Goal: Information Seeking & Learning: Learn about a topic

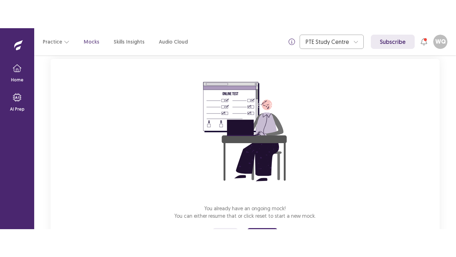
scroll to position [81, 0]
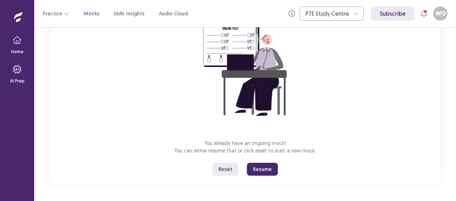
click at [255, 169] on button "Resume" at bounding box center [262, 169] width 31 height 13
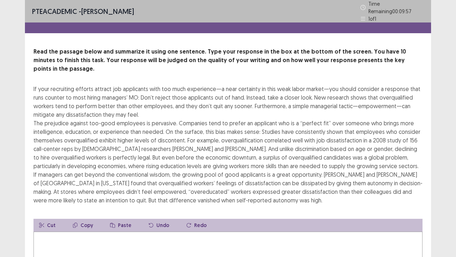
scroll to position [36, 0]
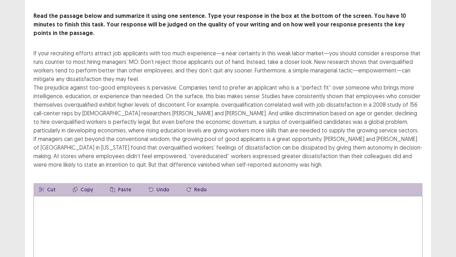
click at [145, 200] on textarea at bounding box center [227, 235] width 389 height 78
click at [125, 200] on textarea at bounding box center [227, 235] width 389 height 78
click at [103, 200] on textarea at bounding box center [227, 235] width 389 height 78
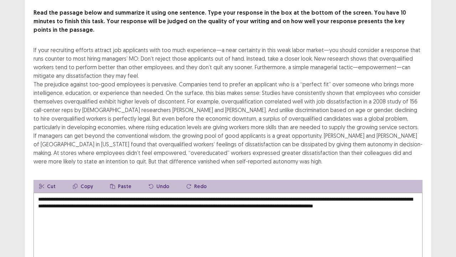
click at [92, 200] on textarea "**********" at bounding box center [227, 231] width 389 height 78
click at [99, 196] on textarea "**********" at bounding box center [227, 231] width 389 height 78
click at [166, 200] on textarea "**********" at bounding box center [227, 231] width 389 height 78
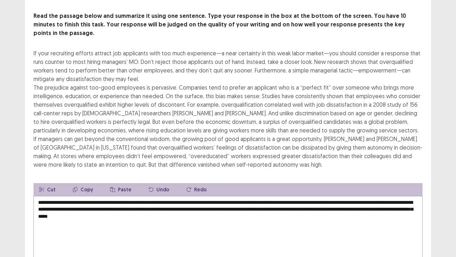
click at [262, 200] on textarea "**********" at bounding box center [227, 235] width 389 height 78
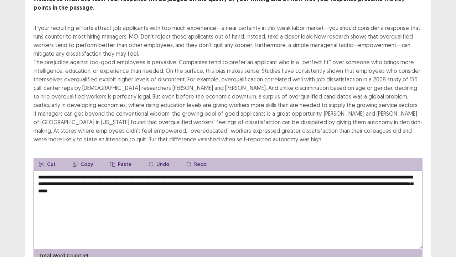
scroll to position [86, 0]
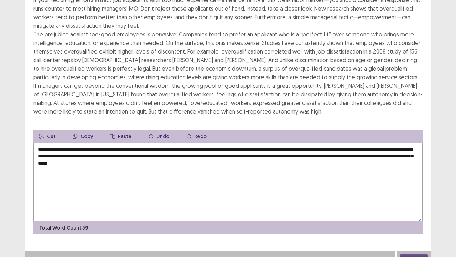
type textarea "**********"
click at [426, 200] on button "Next" at bounding box center [414, 258] width 29 height 9
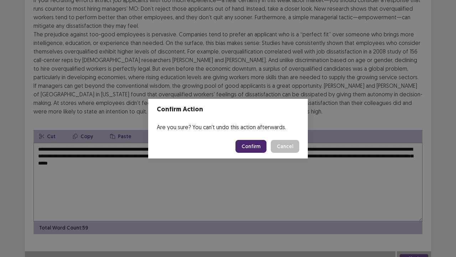
click at [253, 143] on button "Confirm" at bounding box center [251, 146] width 31 height 13
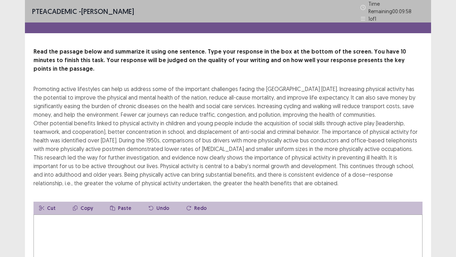
click at [252, 200] on textarea at bounding box center [227, 253] width 389 height 78
click at [104, 200] on textarea at bounding box center [227, 253] width 389 height 78
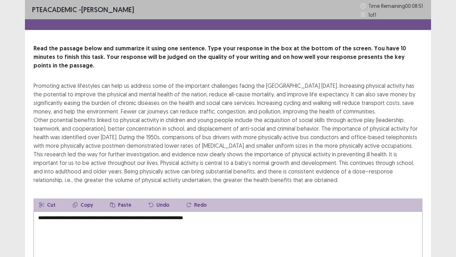
drag, startPoint x: 114, startPoint y: 217, endPoint x: 192, endPoint y: 219, distance: 78.8
click at [192, 200] on textarea "**********" at bounding box center [227, 250] width 389 height 78
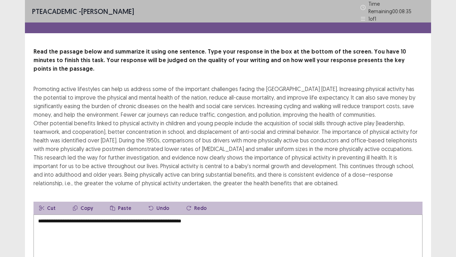
click at [232, 200] on textarea "**********" at bounding box center [227, 253] width 389 height 78
click at [248, 200] on textarea "**********" at bounding box center [227, 253] width 389 height 78
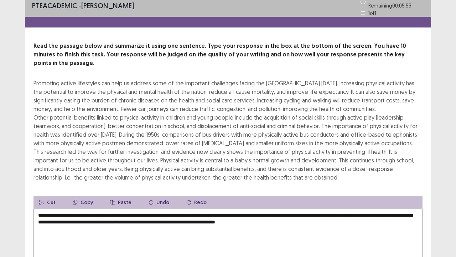
scroll to position [41, 0]
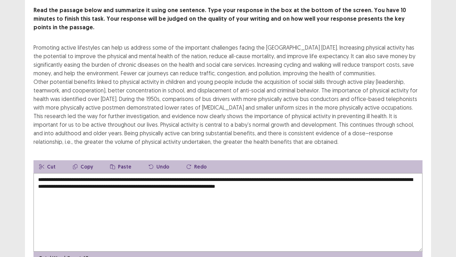
click at [332, 185] on textarea "**********" at bounding box center [227, 212] width 389 height 78
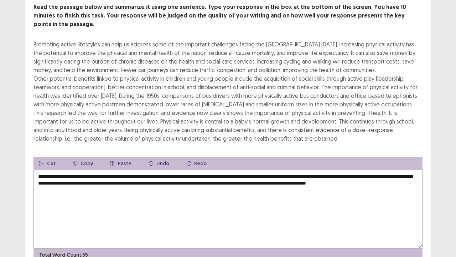
scroll to position [77, 0]
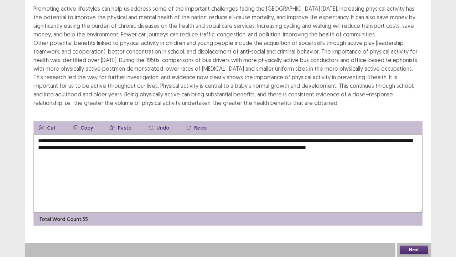
type textarea "**********"
click at [427, 200] on button "Next" at bounding box center [414, 249] width 29 height 9
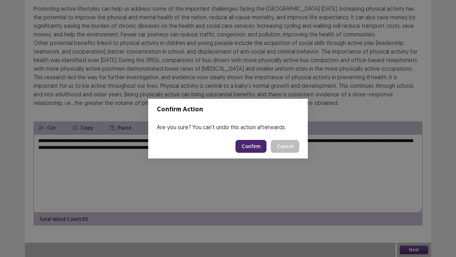
click at [254, 150] on button "Confirm" at bounding box center [251, 146] width 31 height 13
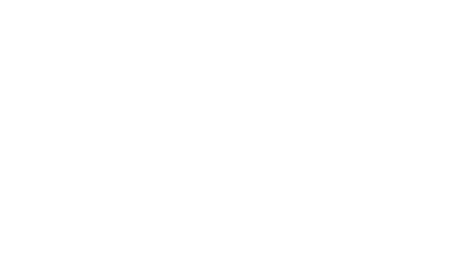
scroll to position [0, 0]
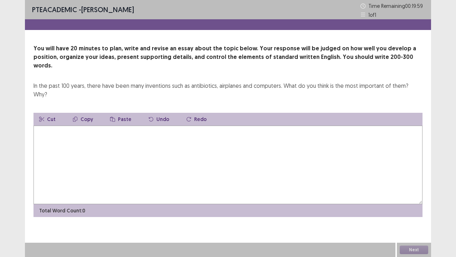
click at [204, 134] on textarea at bounding box center [227, 164] width 389 height 78
click at [163, 149] on textarea at bounding box center [227, 164] width 389 height 78
click at [163, 148] on textarea at bounding box center [227, 164] width 389 height 78
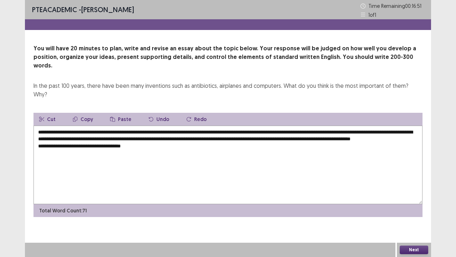
drag, startPoint x: 66, startPoint y: 113, endPoint x: 146, endPoint y: 113, distance: 80.5
click at [146, 125] on textarea "**********" at bounding box center [227, 164] width 389 height 78
click at [79, 113] on button "Copy" at bounding box center [83, 119] width 32 height 13
click at [159, 134] on textarea "**********" at bounding box center [227, 164] width 389 height 78
click at [124, 113] on button "Paste" at bounding box center [120, 119] width 33 height 13
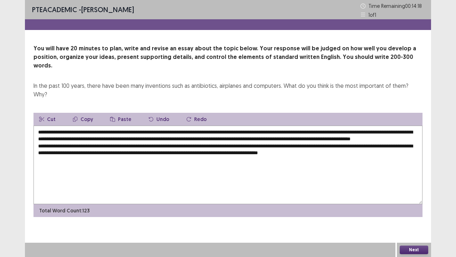
drag, startPoint x: 141, startPoint y: 135, endPoint x: 256, endPoint y: 137, distance: 115.5
click at [256, 137] on textarea "**********" at bounding box center [227, 164] width 389 height 78
click at [79, 113] on button "Copy" at bounding box center [83, 119] width 32 height 13
click at [381, 145] on textarea "**********" at bounding box center [227, 164] width 389 height 78
click at [116, 113] on button "Paste" at bounding box center [120, 119] width 33 height 13
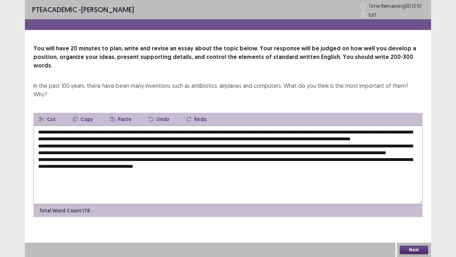
drag, startPoint x: 141, startPoint y: 134, endPoint x: 257, endPoint y: 133, distance: 115.5
click at [257, 133] on textarea at bounding box center [227, 164] width 389 height 78
click at [85, 113] on button "Copy" at bounding box center [83, 119] width 32 height 13
click at [259, 166] on textarea at bounding box center [227, 164] width 389 height 78
click at [130, 113] on button "Paste" at bounding box center [120, 119] width 33 height 13
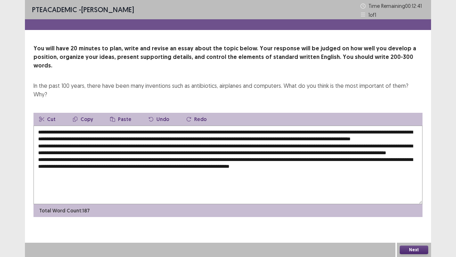
click at [230, 165] on textarea at bounding box center [227, 164] width 389 height 78
click at [402, 166] on textarea at bounding box center [227, 164] width 389 height 78
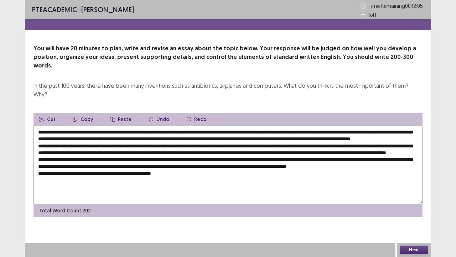
click at [123, 113] on button "Paste" at bounding box center [120, 119] width 33 height 13
drag, startPoint x: 174, startPoint y: 177, endPoint x: 180, endPoint y: 176, distance: 5.4
click at [174, 176] on textarea at bounding box center [227, 164] width 389 height 78
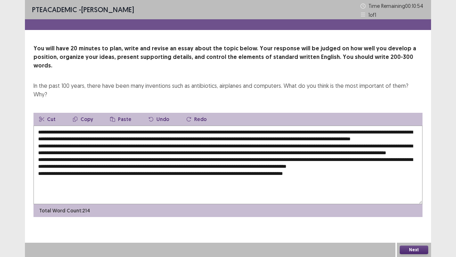
click at [348, 177] on textarea at bounding box center [227, 164] width 389 height 78
click at [163, 200] on div "PTE academic - [PERSON_NAME] Time Remaining 00 : 10 : 49 1 of 1 You will have 2…" at bounding box center [228, 128] width 406 height 257
click at [189, 177] on textarea at bounding box center [227, 164] width 389 height 78
click at [351, 178] on textarea at bounding box center [227, 164] width 389 height 78
click at [205, 178] on textarea at bounding box center [227, 164] width 389 height 78
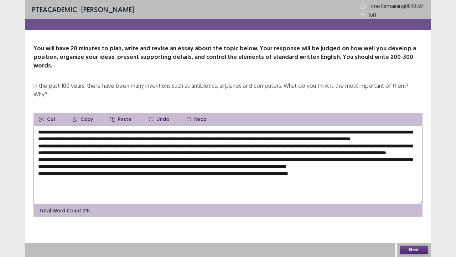
click at [205, 178] on textarea at bounding box center [227, 164] width 389 height 78
click at [349, 176] on textarea at bounding box center [227, 164] width 389 height 78
click at [375, 125] on textarea at bounding box center [227, 164] width 389 height 78
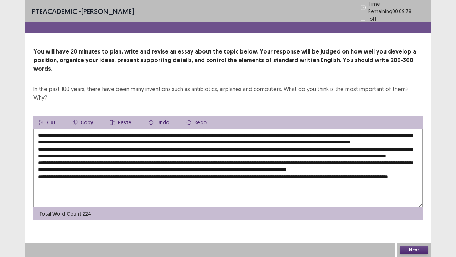
drag, startPoint x: 380, startPoint y: 122, endPoint x: 387, endPoint y: 121, distance: 6.5
click at [387, 129] on textarea at bounding box center [227, 168] width 389 height 78
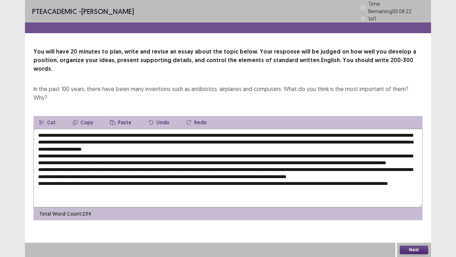
drag, startPoint x: 284, startPoint y: 76, endPoint x: 371, endPoint y: 79, distance: 87.0
click at [371, 84] on div "In the past 100 years, there have been many inventions such as antibiotics, air…" at bounding box center [227, 92] width 389 height 17
click at [155, 129] on textarea at bounding box center [227, 168] width 389 height 78
click at [146, 129] on textarea at bounding box center [227, 168] width 389 height 78
click at [142, 129] on textarea at bounding box center [227, 168] width 389 height 78
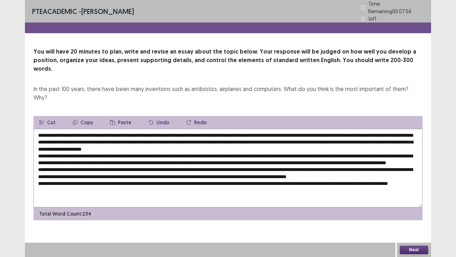
click at [137, 129] on textarea at bounding box center [227, 168] width 389 height 78
click at [134, 130] on textarea at bounding box center [227, 168] width 389 height 78
click at [138, 130] on textarea at bounding box center [227, 168] width 389 height 78
click at [124, 129] on textarea at bounding box center [227, 168] width 389 height 78
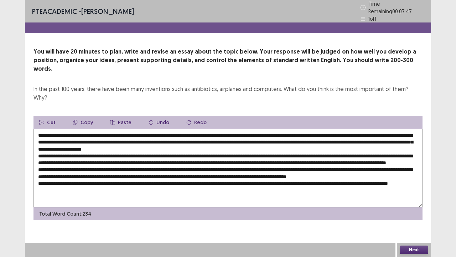
click at [124, 129] on textarea at bounding box center [227, 168] width 389 height 78
click at [137, 129] on textarea at bounding box center [227, 168] width 389 height 78
click at [157, 136] on textarea at bounding box center [227, 168] width 389 height 78
click at [163, 131] on textarea at bounding box center [227, 168] width 389 height 78
click at [165, 131] on textarea at bounding box center [227, 168] width 389 height 78
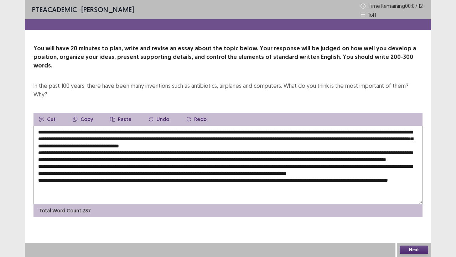
click at [210, 130] on textarea at bounding box center [227, 164] width 389 height 78
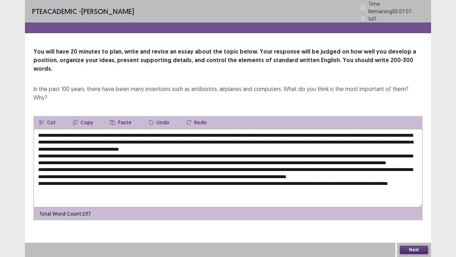
drag, startPoint x: 63, startPoint y: 126, endPoint x: 138, endPoint y: 128, distance: 74.9
click at [138, 129] on textarea at bounding box center [227, 168] width 389 height 78
click at [68, 129] on textarea at bounding box center [227, 168] width 389 height 78
drag, startPoint x: 58, startPoint y: 128, endPoint x: 126, endPoint y: 130, distance: 68.1
click at [126, 130] on textarea at bounding box center [227, 168] width 389 height 78
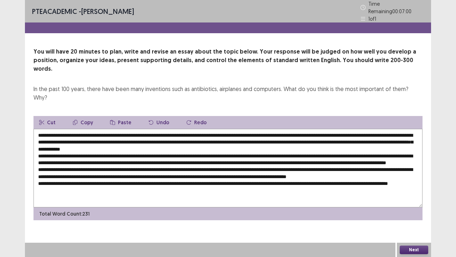
click at [137, 129] on textarea at bounding box center [227, 168] width 389 height 78
drag, startPoint x: 381, startPoint y: 123, endPoint x: 115, endPoint y: 128, distance: 266.2
click at [115, 129] on textarea at bounding box center [227, 168] width 389 height 78
click at [81, 116] on button "Copy" at bounding box center [83, 122] width 32 height 13
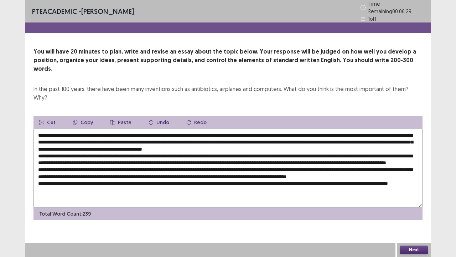
drag, startPoint x: 47, startPoint y: 143, endPoint x: 53, endPoint y: 143, distance: 6.5
click at [53, 143] on textarea at bounding box center [227, 168] width 389 height 78
click at [397, 129] on textarea at bounding box center [227, 168] width 389 height 78
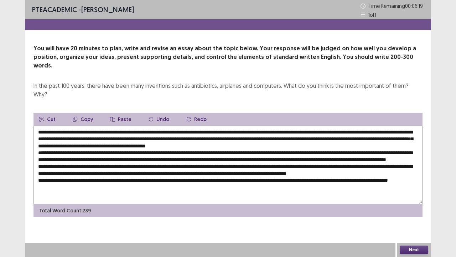
click at [418, 125] on textarea at bounding box center [227, 164] width 389 height 78
drag, startPoint x: 381, startPoint y: 123, endPoint x: 153, endPoint y: 128, distance: 228.1
click at [153, 128] on textarea at bounding box center [227, 164] width 389 height 78
click at [94, 113] on button "Copy" at bounding box center [83, 119] width 32 height 13
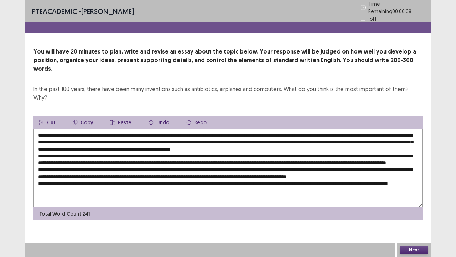
drag, startPoint x: 47, startPoint y: 144, endPoint x: 53, endPoint y: 144, distance: 6.4
click at [53, 144] on textarea at bounding box center [227, 168] width 389 height 78
click at [54, 141] on textarea at bounding box center [227, 168] width 389 height 78
drag, startPoint x: 53, startPoint y: 143, endPoint x: 47, endPoint y: 142, distance: 6.1
click at [47, 142] on textarea at bounding box center [227, 168] width 389 height 78
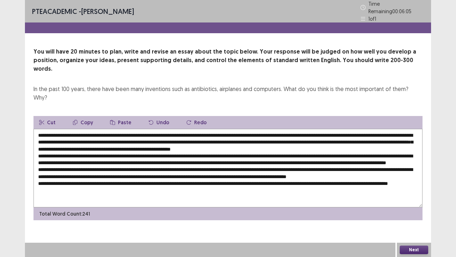
click at [113, 120] on icon "button" at bounding box center [112, 122] width 5 height 5
click at [242, 137] on textarea at bounding box center [227, 168] width 389 height 78
click at [289, 142] on textarea at bounding box center [227, 168] width 389 height 78
click at [287, 140] on textarea at bounding box center [227, 168] width 389 height 78
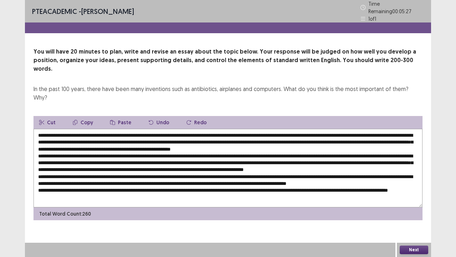
click at [368, 148] on textarea at bounding box center [227, 168] width 389 height 78
click at [281, 150] on textarea at bounding box center [227, 168] width 389 height 78
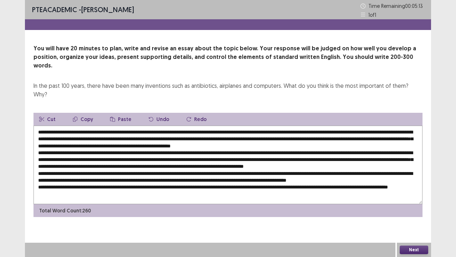
click at [265, 137] on textarea at bounding box center [227, 164] width 389 height 78
click at [299, 138] on textarea at bounding box center [227, 164] width 389 height 78
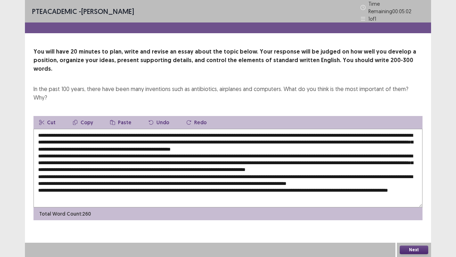
drag, startPoint x: 196, startPoint y: 141, endPoint x: 202, endPoint y: 143, distance: 6.4
click at [197, 141] on textarea at bounding box center [227, 168] width 389 height 78
click at [218, 143] on textarea at bounding box center [227, 168] width 389 height 78
drag, startPoint x: 190, startPoint y: 148, endPoint x: 196, endPoint y: 150, distance: 7.0
click at [196, 150] on textarea at bounding box center [227, 168] width 389 height 78
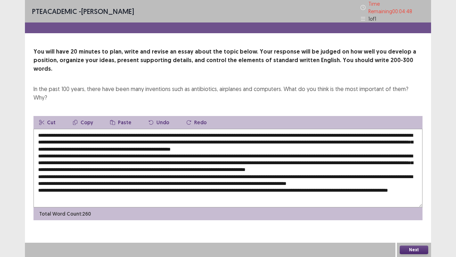
click at [196, 150] on textarea at bounding box center [227, 168] width 389 height 78
click at [192, 149] on textarea at bounding box center [227, 168] width 389 height 78
drag, startPoint x: 47, startPoint y: 141, endPoint x: 141, endPoint y: 142, distance: 94.4
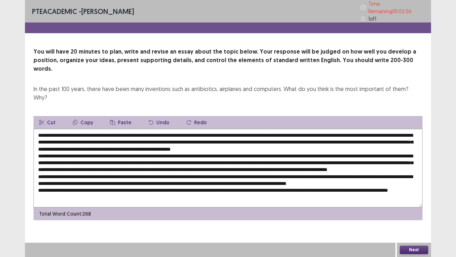
click at [141, 142] on textarea at bounding box center [227, 168] width 389 height 78
click at [86, 116] on button "Copy" at bounding box center [83, 122] width 32 height 13
click at [296, 149] on textarea at bounding box center [227, 168] width 389 height 78
click at [120, 116] on button "Paste" at bounding box center [120, 122] width 33 height 13
click at [296, 148] on textarea at bounding box center [227, 168] width 389 height 78
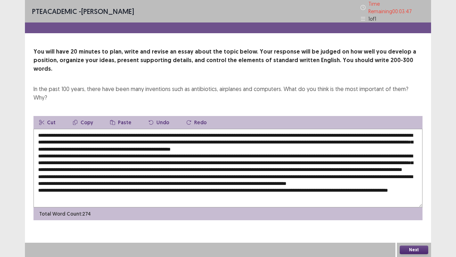
click at [387, 150] on textarea at bounding box center [227, 168] width 389 height 78
click at [155, 153] on textarea at bounding box center [227, 168] width 389 height 78
click at [71, 162] on textarea at bounding box center [227, 168] width 389 height 78
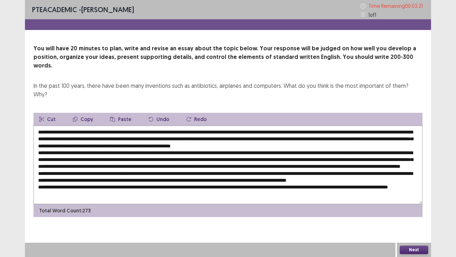
drag, startPoint x: 176, startPoint y: 127, endPoint x: 272, endPoint y: 130, distance: 96.2
click at [272, 130] on textarea at bounding box center [227, 164] width 389 height 78
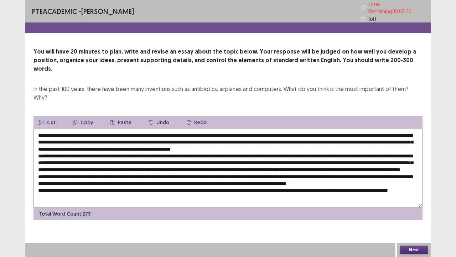
click at [185, 129] on textarea at bounding box center [227, 168] width 389 height 78
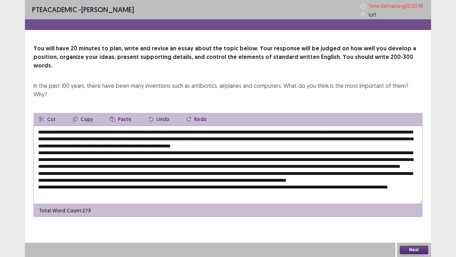
drag, startPoint x: 174, startPoint y: 128, endPoint x: 271, endPoint y: 128, distance: 96.9
click at [271, 128] on textarea at bounding box center [227, 164] width 389 height 78
click at [77, 113] on button "Copy" at bounding box center [83, 119] width 32 height 13
click at [399, 152] on textarea at bounding box center [227, 164] width 389 height 78
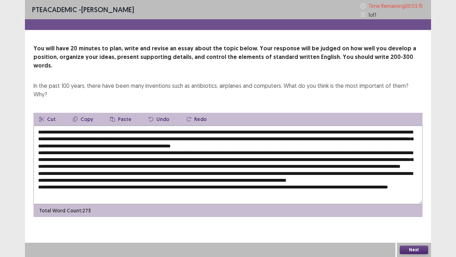
click at [399, 152] on textarea at bounding box center [227, 164] width 389 height 78
click at [125, 113] on button "Paste" at bounding box center [120, 119] width 33 height 13
click at [296, 159] on textarea at bounding box center [227, 164] width 389 height 78
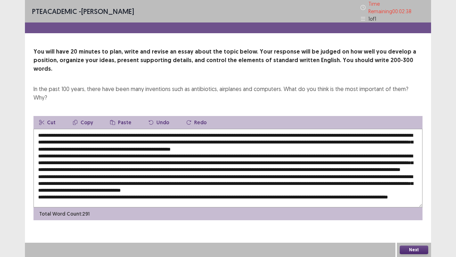
click at [200, 155] on textarea at bounding box center [227, 168] width 389 height 78
click at [252, 165] on textarea at bounding box center [227, 168] width 389 height 78
click at [298, 163] on textarea at bounding box center [227, 168] width 389 height 78
click at [345, 155] on textarea at bounding box center [227, 168] width 389 height 78
click at [88, 165] on textarea at bounding box center [227, 168] width 389 height 78
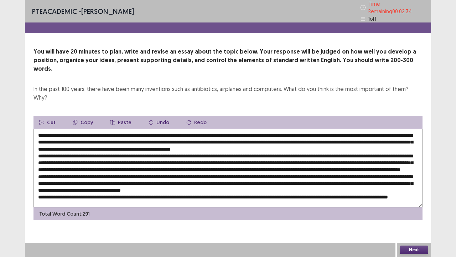
click at [116, 166] on textarea at bounding box center [227, 168] width 389 height 78
click at [382, 161] on textarea at bounding box center [227, 168] width 389 height 78
click at [309, 160] on textarea at bounding box center [227, 168] width 389 height 78
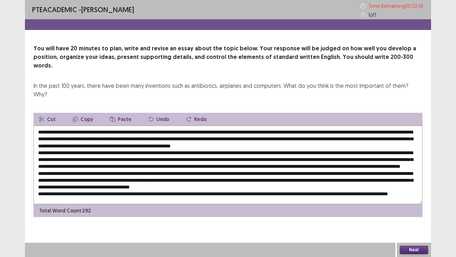
click at [346, 158] on textarea at bounding box center [227, 164] width 389 height 78
click at [80, 184] on textarea at bounding box center [227, 164] width 389 height 78
click at [83, 170] on textarea at bounding box center [227, 164] width 389 height 78
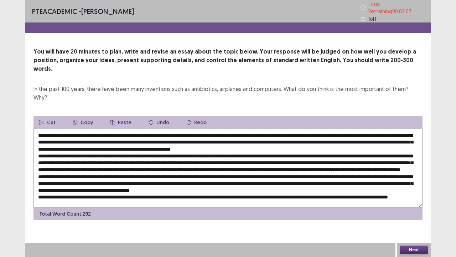
drag, startPoint x: 304, startPoint y: 159, endPoint x: 355, endPoint y: 160, distance: 50.2
click at [355, 160] on textarea at bounding box center [227, 168] width 389 height 78
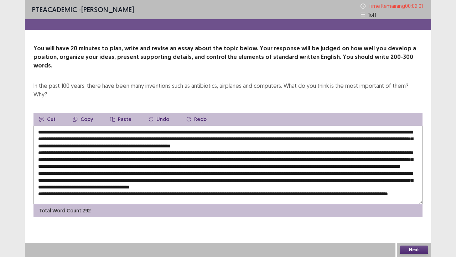
click at [84, 174] on textarea at bounding box center [227, 164] width 389 height 78
click at [301, 164] on textarea at bounding box center [227, 164] width 389 height 78
click at [300, 165] on textarea at bounding box center [227, 164] width 389 height 78
click at [247, 162] on textarea at bounding box center [227, 164] width 389 height 78
type textarea "**********"
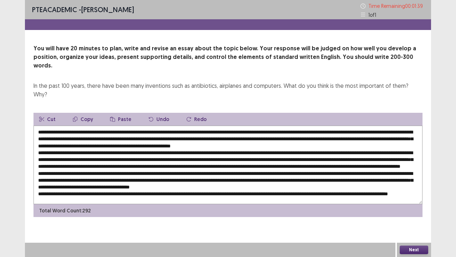
click at [412, 200] on button "Next" at bounding box center [414, 249] width 29 height 9
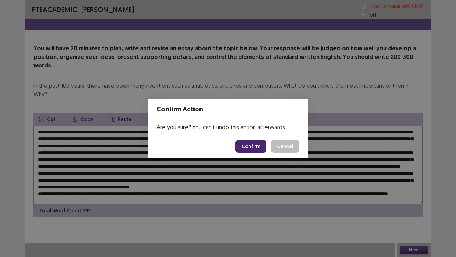
click at [251, 148] on button "Confirm" at bounding box center [251, 146] width 31 height 13
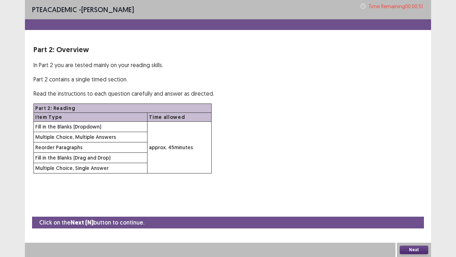
click at [418, 200] on button "Next" at bounding box center [414, 249] width 29 height 9
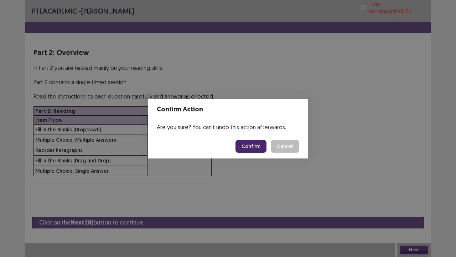
click at [256, 146] on button "Confirm" at bounding box center [251, 146] width 31 height 13
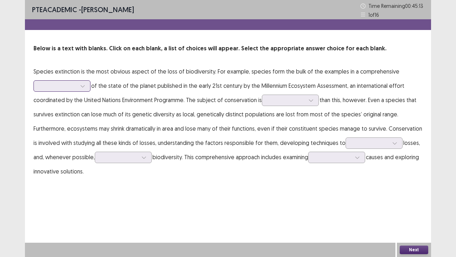
click at [84, 86] on icon at bounding box center [82, 85] width 5 height 5
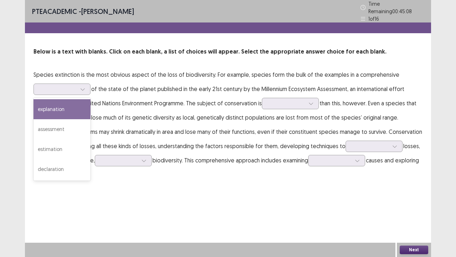
click at [115, 60] on div "Below is a text with blanks. Click on each blank, a list of choices will appear…" at bounding box center [228, 114] width 406 height 134
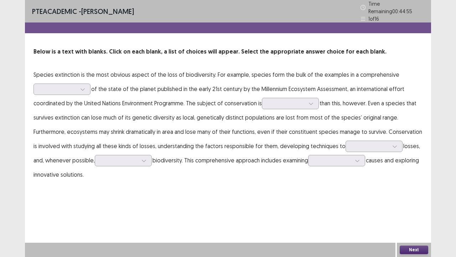
click at [159, 77] on p "Species extinction is the most obvious aspect of the loss of biodiversity. For …" at bounding box center [227, 124] width 389 height 114
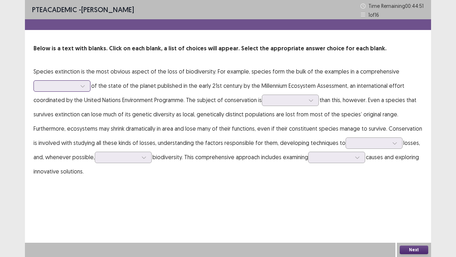
click at [82, 89] on div at bounding box center [82, 86] width 11 height 11
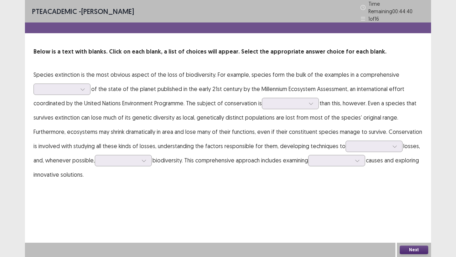
click at [138, 55] on div "Below is a text with blanks. Click on each blank, a list of choices will appear…" at bounding box center [228, 114] width 406 height 134
click at [285, 98] on div at bounding box center [290, 103] width 57 height 11
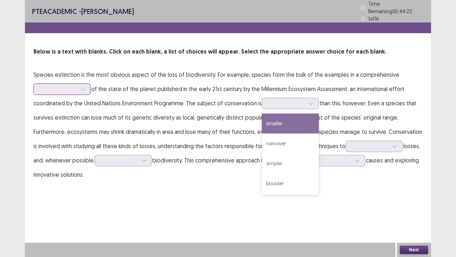
click at [50, 87] on div at bounding box center [58, 89] width 37 height 7
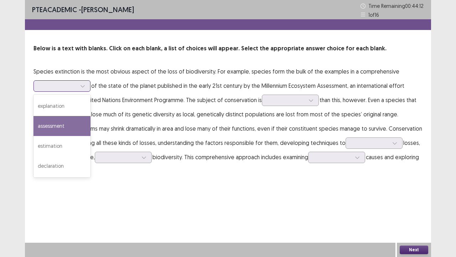
click at [78, 125] on div "assessment" at bounding box center [61, 126] width 57 height 20
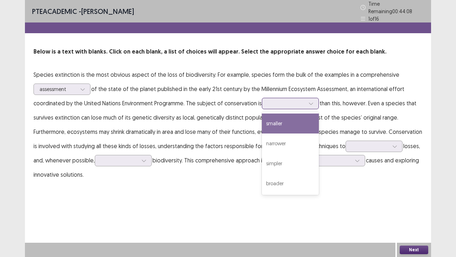
click at [284, 100] on div at bounding box center [286, 103] width 37 height 7
click at [417, 81] on p "Species extinction is the most obvious aspect of the loss of biodiversity. For …" at bounding box center [227, 124] width 389 height 114
click at [279, 98] on div at bounding box center [290, 103] width 57 height 11
click at [220, 200] on div "PTE academic - [PERSON_NAME] Time Remaining 00 : 43 : 55 1 of 16 Below is a tex…" at bounding box center [228, 128] width 406 height 257
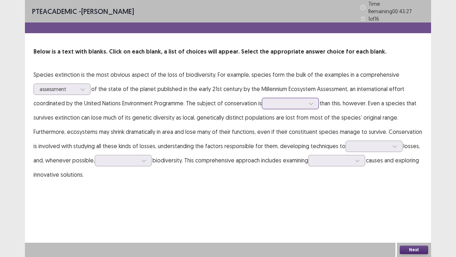
click at [284, 101] on div at bounding box center [286, 103] width 37 height 7
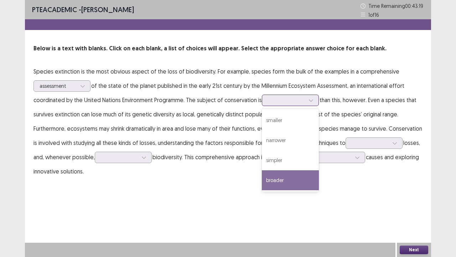
click at [285, 179] on div "broader" at bounding box center [290, 180] width 57 height 20
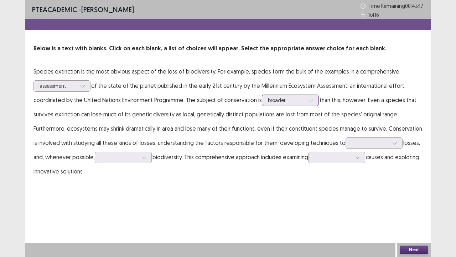
click at [314, 98] on div at bounding box center [311, 100] width 11 height 11
click at [387, 189] on div "PTE academic - [PERSON_NAME] Time Remaining 00 : 43 : 16 1 of 16 Below is a tex…" at bounding box center [228, 96] width 406 height 192
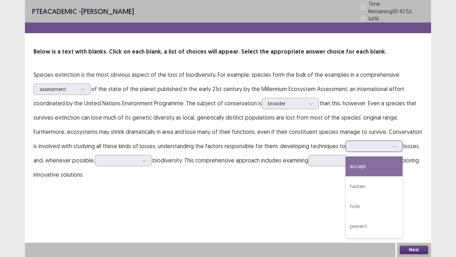
click at [384, 145] on div at bounding box center [370, 146] width 37 height 7
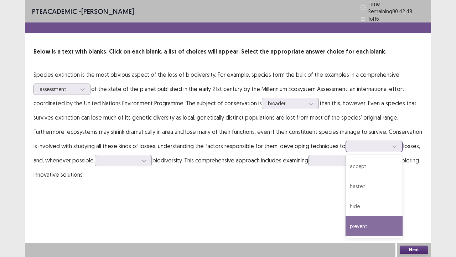
click at [391, 200] on div "prevent" at bounding box center [374, 226] width 57 height 20
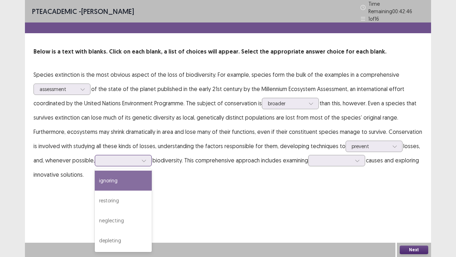
click at [124, 159] on div at bounding box center [119, 160] width 37 height 7
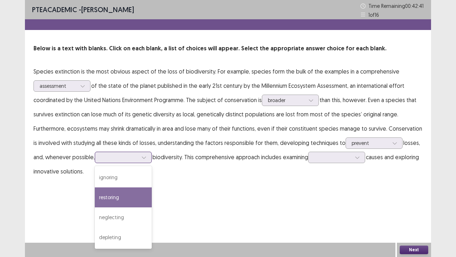
click at [135, 193] on div "restoring" at bounding box center [123, 197] width 57 height 20
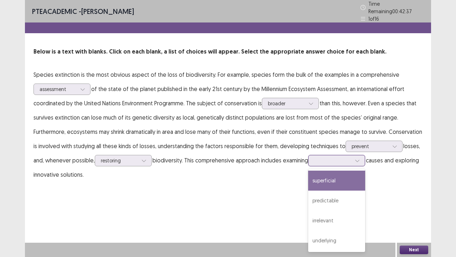
drag, startPoint x: 335, startPoint y: 159, endPoint x: 349, endPoint y: 163, distance: 14.5
click at [335, 159] on div at bounding box center [332, 160] width 37 height 7
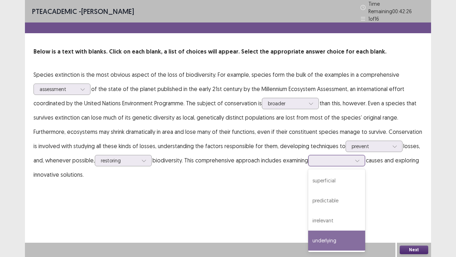
click at [324, 200] on div "underlying" at bounding box center [336, 240] width 57 height 20
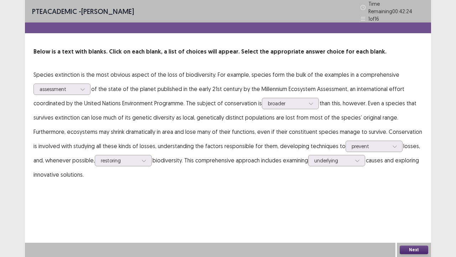
click at [427, 200] on button "Next" at bounding box center [414, 249] width 29 height 9
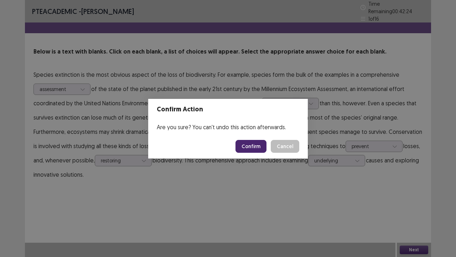
click at [258, 145] on button "Confirm" at bounding box center [251, 146] width 31 height 13
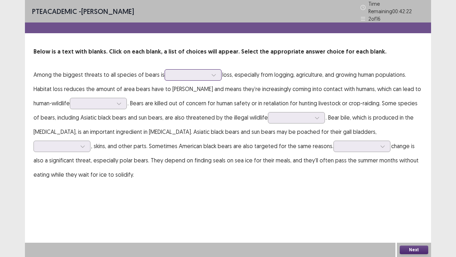
click at [190, 72] on div at bounding box center [189, 74] width 37 height 7
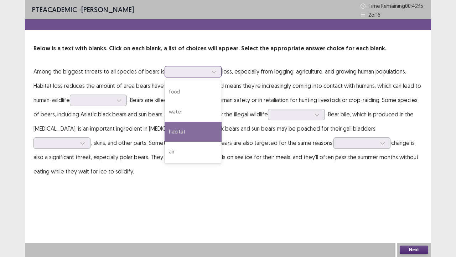
click at [198, 130] on div "habitat" at bounding box center [193, 132] width 57 height 20
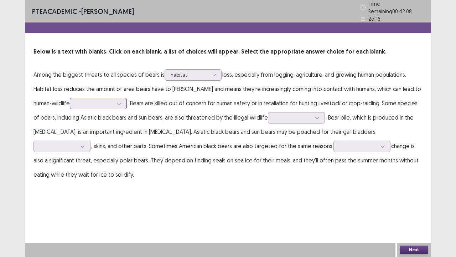
click at [76, 102] on div at bounding box center [94, 103] width 37 height 7
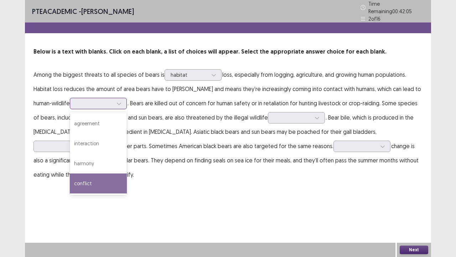
click at [76, 182] on div "conflict" at bounding box center [98, 183] width 57 height 20
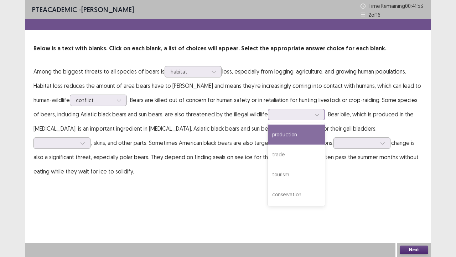
click at [280, 114] on div at bounding box center [292, 114] width 37 height 7
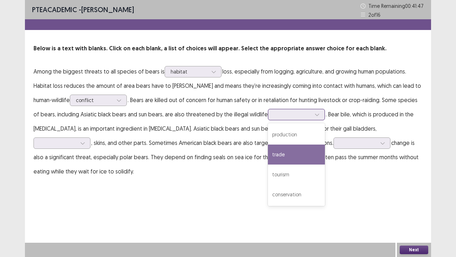
click at [272, 152] on div "trade" at bounding box center [296, 154] width 57 height 20
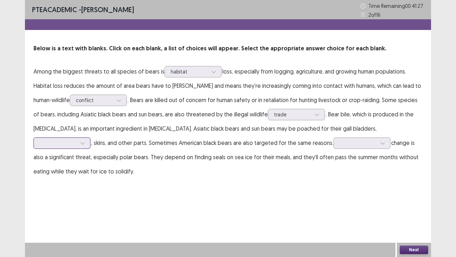
click at [68, 144] on div at bounding box center [58, 142] width 37 height 7
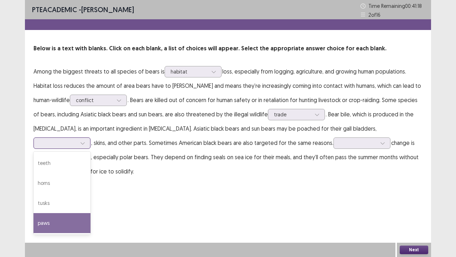
click at [63, 200] on div "paws" at bounding box center [61, 223] width 57 height 20
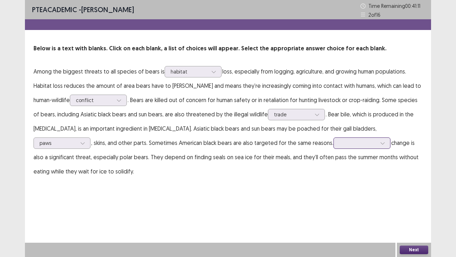
click at [351, 143] on div at bounding box center [358, 142] width 37 height 7
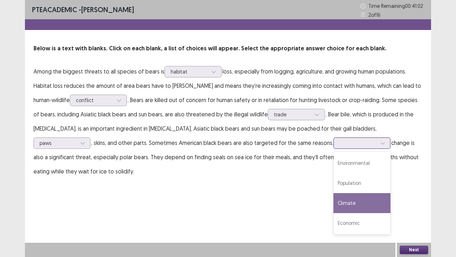
click at [369, 200] on div "Climate" at bounding box center [362, 203] width 57 height 20
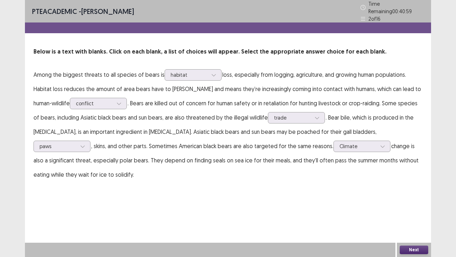
click at [416, 200] on button "Next" at bounding box center [414, 249] width 29 height 9
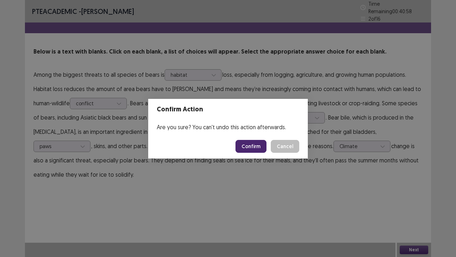
click at [248, 145] on button "Confirm" at bounding box center [251, 146] width 31 height 13
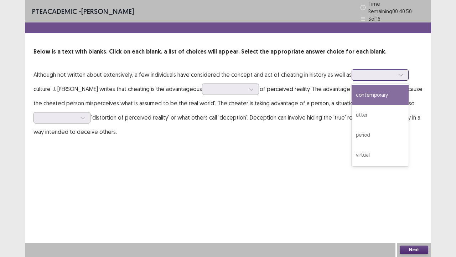
click at [361, 71] on div at bounding box center [376, 74] width 37 height 7
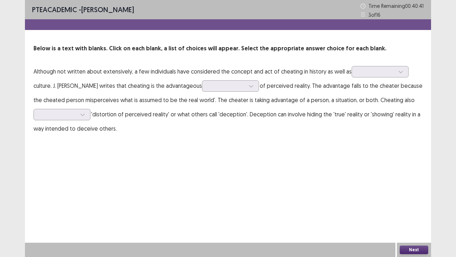
click at [377, 44] on div "PTE academic - [PERSON_NAME] Time Remaining 00 : 40 : 41 3 of 16 Below is a tex…" at bounding box center [228, 75] width 406 height 150
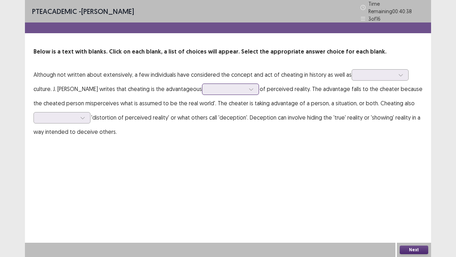
click at [222, 86] on div at bounding box center [226, 89] width 37 height 7
click at [289, 91] on p "Although not written about extensively, a few individuals have considered the c…" at bounding box center [227, 102] width 389 height 71
click at [213, 171] on div "PTE academic - [PERSON_NAME] Time Remaining 00 : 40 : 20 3 of 16 Below is a tex…" at bounding box center [228, 128] width 406 height 257
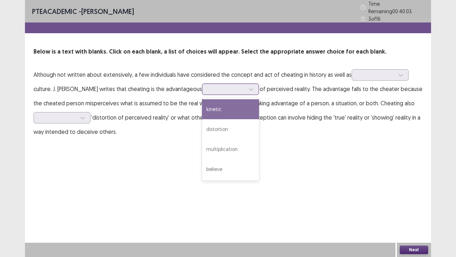
click at [220, 87] on div at bounding box center [226, 89] width 37 height 7
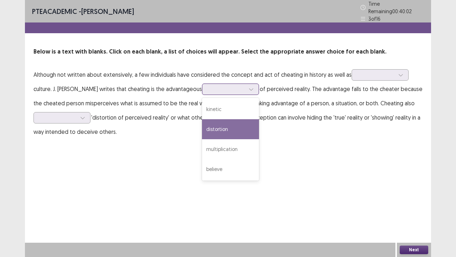
click at [223, 127] on div "distortion" at bounding box center [230, 129] width 57 height 20
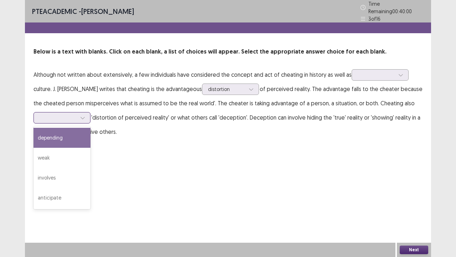
click at [71, 114] on div at bounding box center [58, 117] width 37 height 7
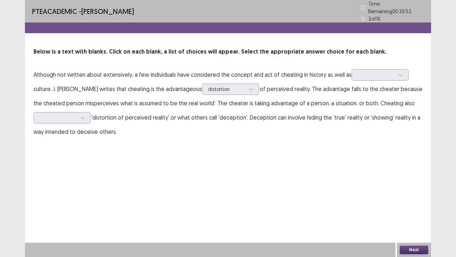
click at [298, 138] on div "PTE academic - [PERSON_NAME] Time Remaining 00 : 39 : 53 3 of 16 Below is a tex…" at bounding box center [228, 76] width 406 height 153
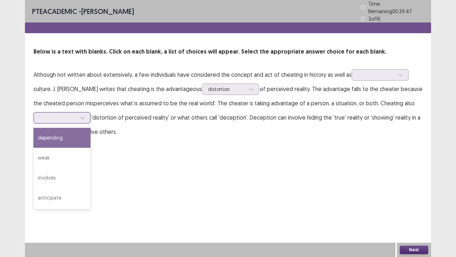
click at [83, 115] on icon at bounding box center [82, 117] width 5 height 5
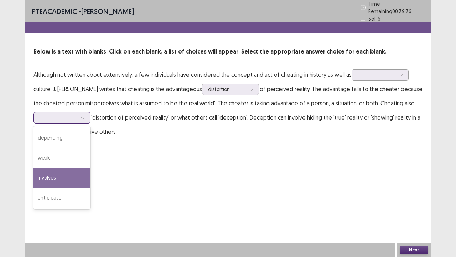
click at [70, 177] on div "involves" at bounding box center [61, 177] width 57 height 20
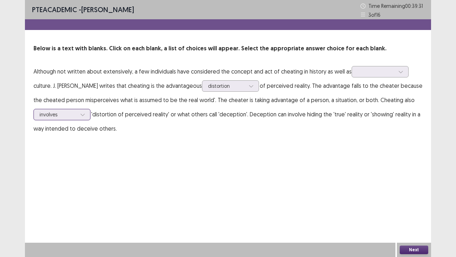
click at [75, 115] on div at bounding box center [58, 114] width 37 height 7
click at [234, 187] on div "PTE academic - [PERSON_NAME] Time Remaining 00 : 39 : 18 3 of 16 Below is a tex…" at bounding box center [228, 128] width 406 height 257
click at [377, 73] on div at bounding box center [376, 71] width 37 height 7
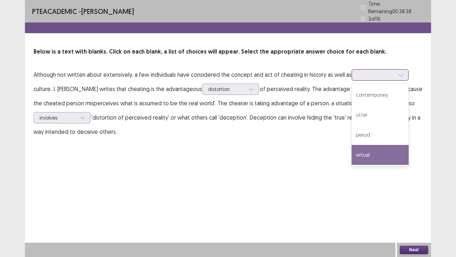
click at [364, 155] on div "virtual" at bounding box center [380, 155] width 57 height 20
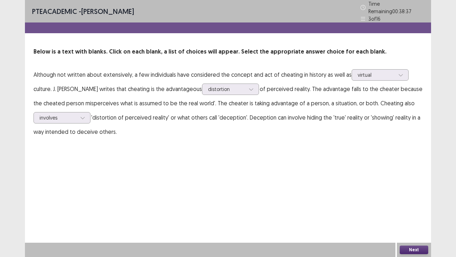
click at [420, 200] on button "Next" at bounding box center [414, 249] width 29 height 9
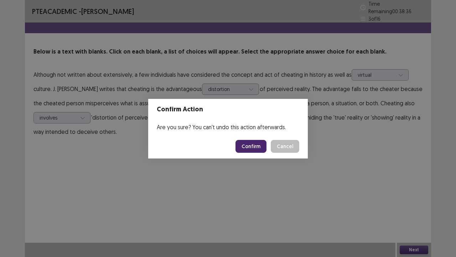
click at [252, 144] on button "Confirm" at bounding box center [251, 146] width 31 height 13
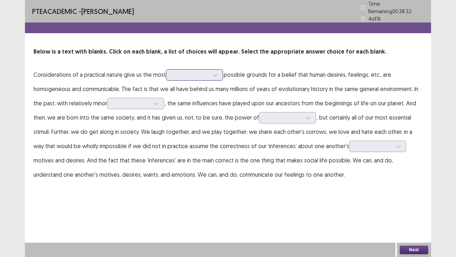
click at [200, 77] on div at bounding box center [194, 74] width 57 height 11
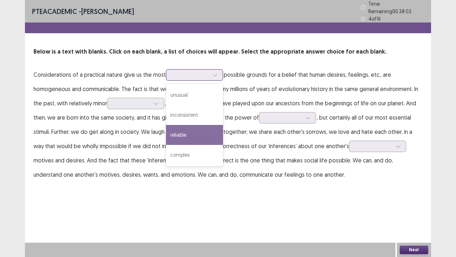
click at [217, 131] on div "reliable" at bounding box center [194, 135] width 57 height 20
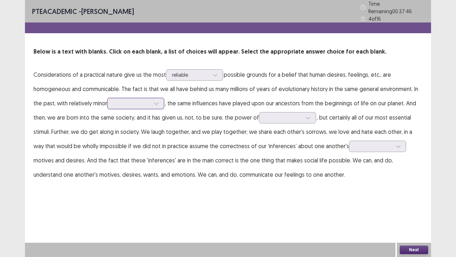
click at [130, 102] on div at bounding box center [131, 103] width 37 height 7
click at [200, 108] on p "Considerations of a practical nature give us the most reliable possible grounds…" at bounding box center [227, 124] width 389 height 114
click at [125, 100] on div at bounding box center [131, 103] width 37 height 7
click at [187, 200] on div "PTE academic - [PERSON_NAME] Time Remaining 00 : 37 : 29 4 of 16 Below is a tex…" at bounding box center [228, 128] width 406 height 257
click at [277, 113] on div at bounding box center [283, 117] width 38 height 8
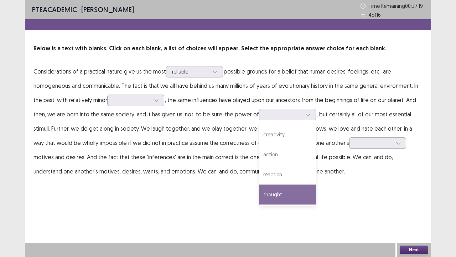
click at [366, 199] on div "PTE academic - [PERSON_NAME] Time Remaining 00 : 37 : 19 4 of 16 Below is a tex…" at bounding box center [228, 128] width 406 height 257
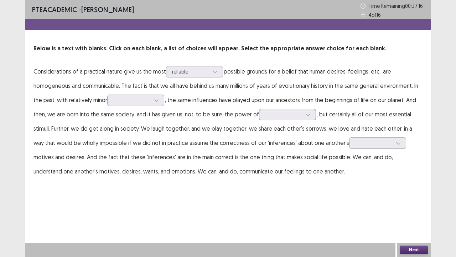
click at [296, 109] on div at bounding box center [287, 114] width 57 height 11
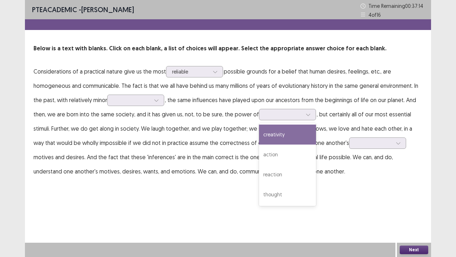
click at [376, 197] on div "PTE academic - [PERSON_NAME] Time Remaining 00 : 37 : 14 4 of 16 Below is a tex…" at bounding box center [228, 128] width 406 height 257
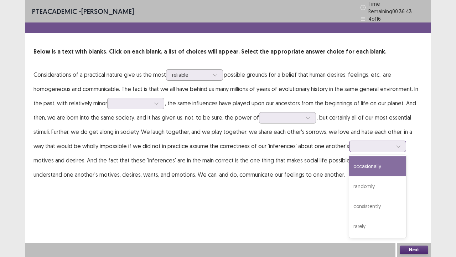
click at [368, 146] on div at bounding box center [373, 146] width 37 height 7
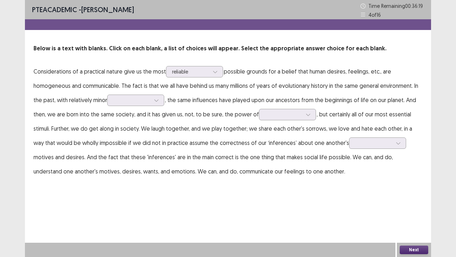
click at [148, 200] on div "PTE academic - [PERSON_NAME] Time Remaining 00 : 36 : 19 4 of 16 Below is a tex…" at bounding box center [228, 128] width 406 height 257
click at [337, 200] on div "PTE academic - [PERSON_NAME] Time Remaining 00 : 36 : 11 4 of 16 Below is a tex…" at bounding box center [228, 128] width 406 height 257
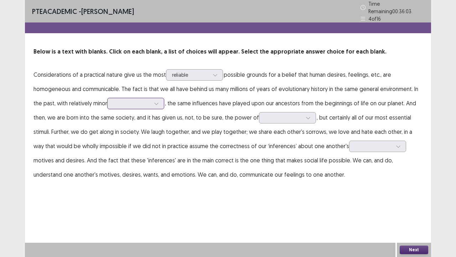
click at [157, 101] on icon at bounding box center [156, 103] width 5 height 5
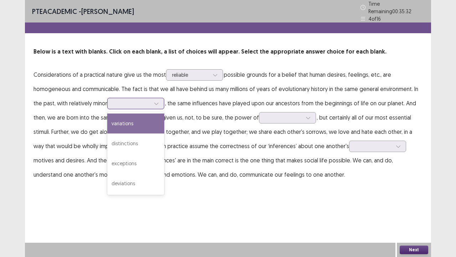
click at [129, 124] on div "variations" at bounding box center [135, 123] width 57 height 20
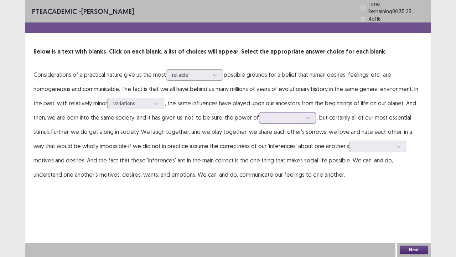
click at [297, 118] on div at bounding box center [283, 117] width 38 height 8
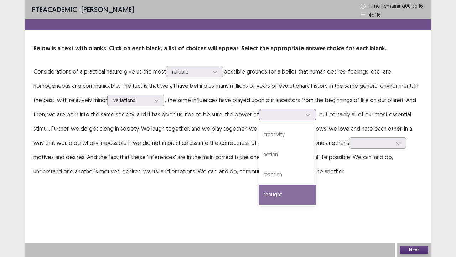
click at [273, 195] on div "thought" at bounding box center [287, 194] width 57 height 20
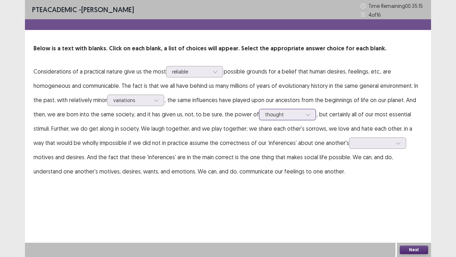
click at [306, 114] on icon at bounding box center [308, 114] width 5 height 5
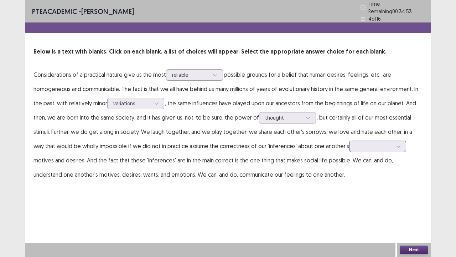
click at [363, 145] on div at bounding box center [373, 146] width 37 height 7
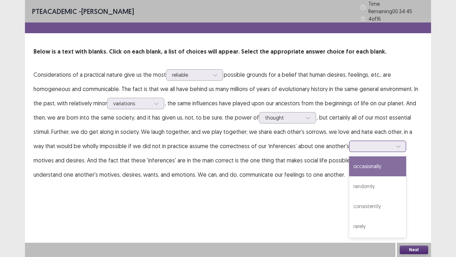
click at [370, 164] on div "occasionally" at bounding box center [377, 166] width 57 height 20
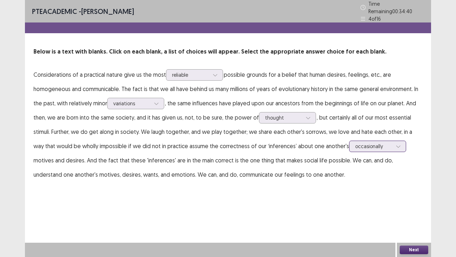
click at [396, 144] on icon at bounding box center [398, 146] width 5 height 5
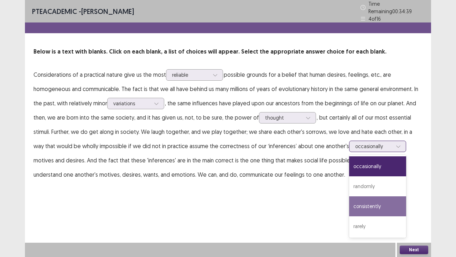
click at [363, 200] on div "consistently" at bounding box center [377, 206] width 57 height 20
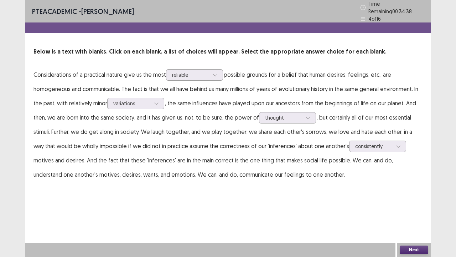
click at [412, 200] on button "Next" at bounding box center [414, 249] width 29 height 9
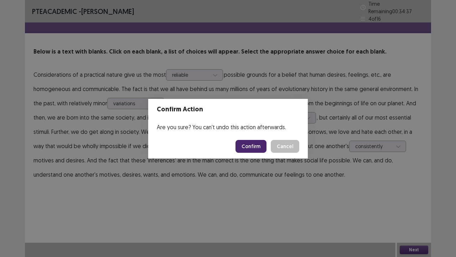
click at [245, 146] on button "Confirm" at bounding box center [251, 146] width 31 height 13
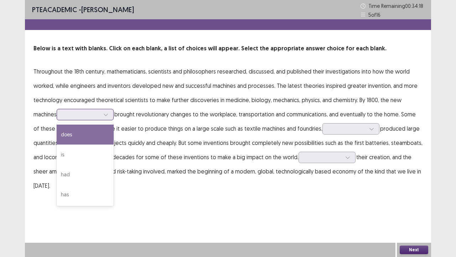
click at [80, 112] on div at bounding box center [81, 114] width 37 height 7
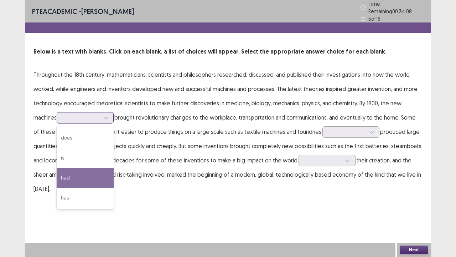
click at [94, 175] on div "had" at bounding box center [85, 177] width 57 height 20
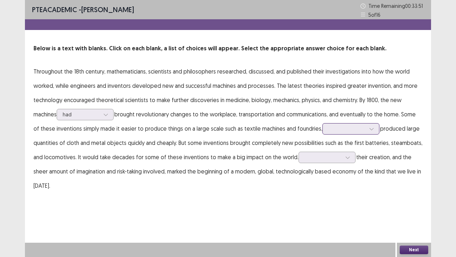
click at [360, 131] on div at bounding box center [347, 128] width 37 height 7
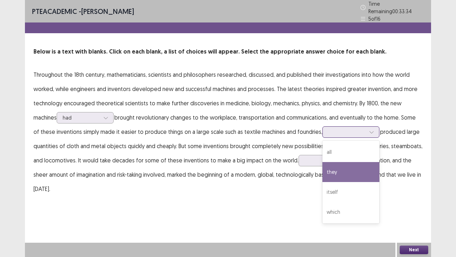
click at [367, 171] on div "they" at bounding box center [351, 172] width 57 height 20
click at [340, 129] on div at bounding box center [347, 131] width 37 height 7
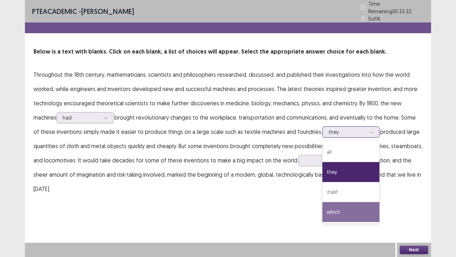
click at [343, 200] on div "which" at bounding box center [351, 212] width 57 height 20
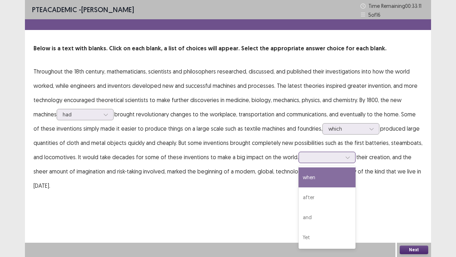
click at [324, 159] on div at bounding box center [323, 157] width 37 height 7
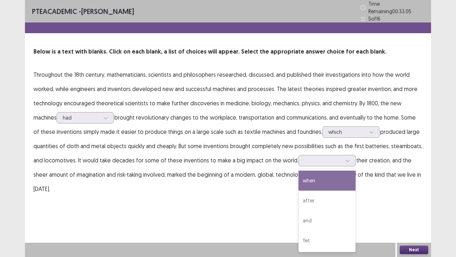
click at [396, 196] on div "PTE academic - [PERSON_NAME] Time Remaining 00 : 33 : 05 5 of 16 Below is a tex…" at bounding box center [228, 105] width 406 height 210
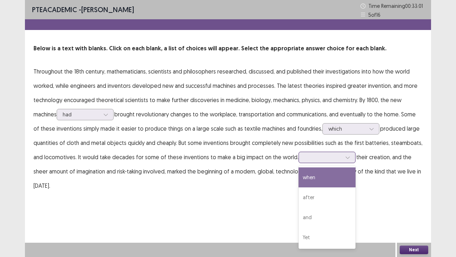
click at [339, 152] on div at bounding box center [327, 156] width 57 height 11
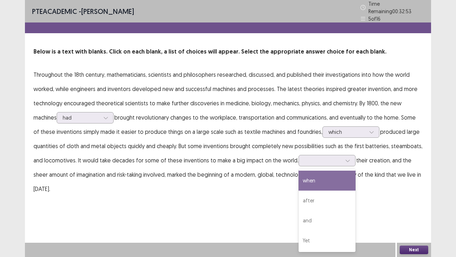
click at [371, 200] on div "PTE academic - [PERSON_NAME] Time Remaining 00 : 32 : 53 5 of 16 Below is a tex…" at bounding box center [228, 128] width 406 height 257
click at [336, 157] on div at bounding box center [323, 160] width 37 height 7
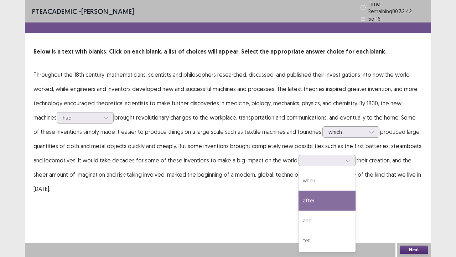
click at [187, 191] on p "Throughout the 18th century, mathematicians, scientists and philosophers resear…" at bounding box center [227, 131] width 389 height 128
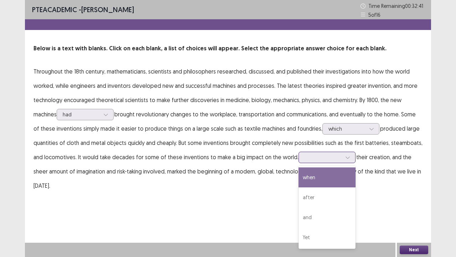
click at [332, 160] on div at bounding box center [323, 157] width 37 height 7
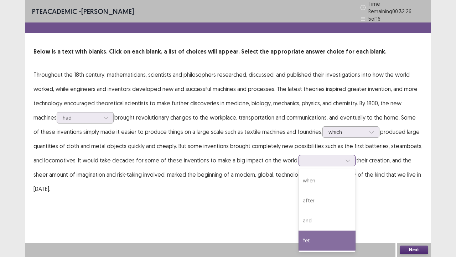
click at [309, 200] on div "Yet" at bounding box center [327, 240] width 57 height 20
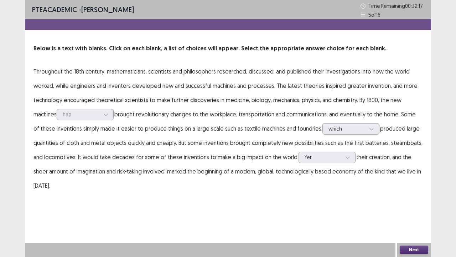
click at [303, 200] on div "PTE academic - [PERSON_NAME] Time Remaining 00 : 32 : 17 5 of 16 Below is a tex…" at bounding box center [228, 103] width 406 height 207
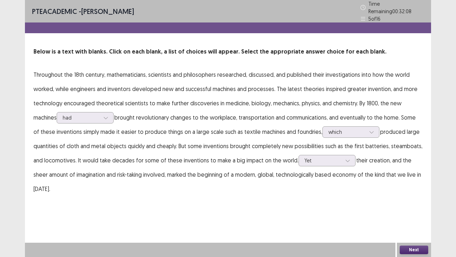
click at [408, 200] on button "Next" at bounding box center [414, 249] width 29 height 9
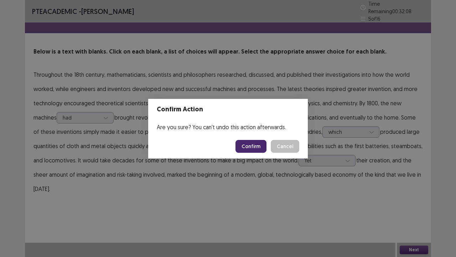
click at [249, 146] on button "Confirm" at bounding box center [251, 146] width 31 height 13
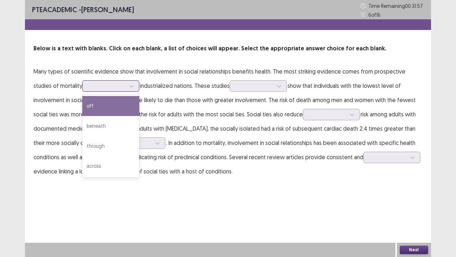
click at [126, 91] on div at bounding box center [131, 86] width 11 height 11
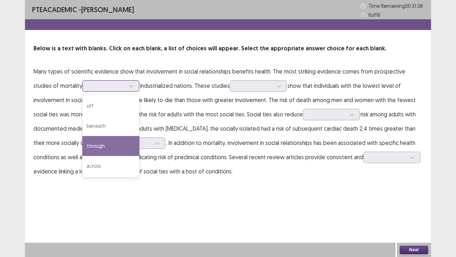
click at [82, 148] on div "through" at bounding box center [110, 146] width 57 height 20
click at [88, 83] on div at bounding box center [106, 85] width 37 height 7
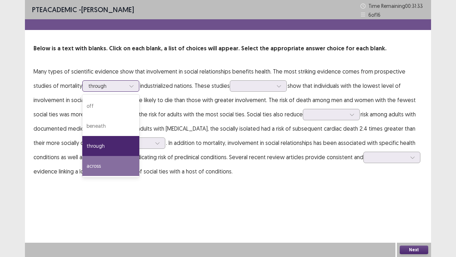
click at [82, 165] on div "across" at bounding box center [110, 166] width 57 height 20
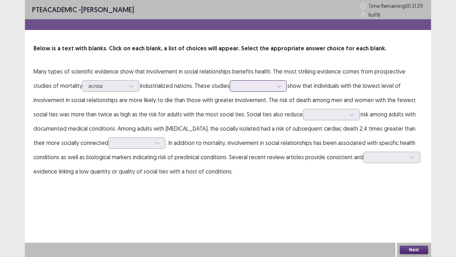
click at [242, 83] on div at bounding box center [254, 85] width 37 height 7
click at [317, 62] on div "Below is a text with blanks. Click on each blank, a list of choices will appear…" at bounding box center [228, 111] width 406 height 134
click at [271, 89] on p "Many types of scientific evidence show that involvement in social relationships…" at bounding box center [227, 121] width 389 height 114
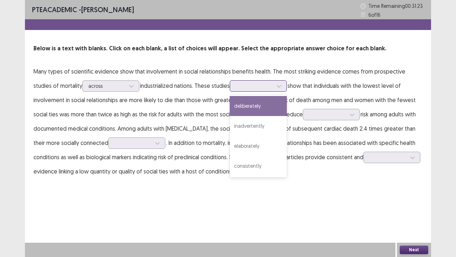
click at [277, 86] on icon at bounding box center [279, 85] width 5 height 5
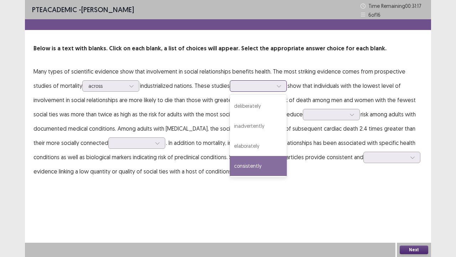
click at [243, 170] on div "consistently" at bounding box center [258, 166] width 57 height 20
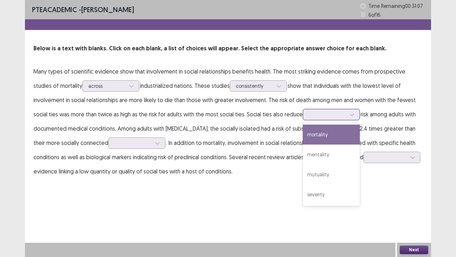
click at [309, 115] on div at bounding box center [327, 114] width 37 height 7
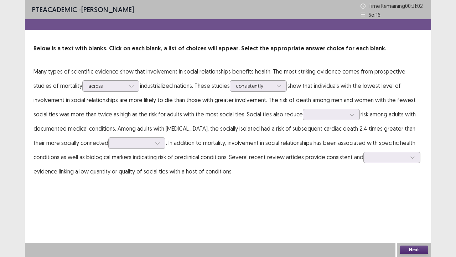
click at [344, 200] on div "PTE academic - [PERSON_NAME] Time Remaining 00 : 31 : 02 6 of 16 Below is a tex…" at bounding box center [228, 128] width 406 height 257
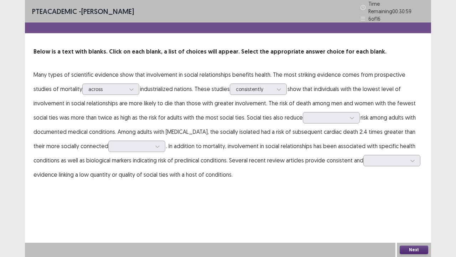
click at [248, 128] on p "Many types of scientific evidence show that involvement in social relationships…" at bounding box center [227, 124] width 389 height 114
click at [309, 114] on div at bounding box center [327, 117] width 37 height 7
click at [340, 194] on div "PTE academic - [PERSON_NAME] Time Remaining 00 : 30 : 49 6 of 16 Below is a tex…" at bounding box center [228, 128] width 406 height 257
click at [296, 129] on p "Many types of scientific evidence show that involvement in social relationships…" at bounding box center [227, 124] width 389 height 114
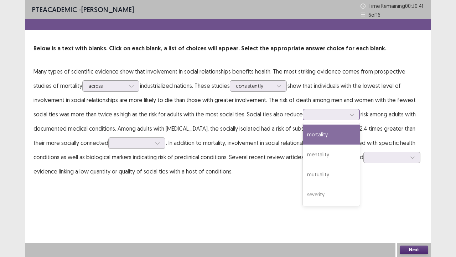
click at [309, 115] on div at bounding box center [327, 114] width 37 height 7
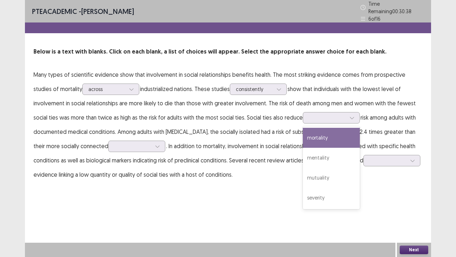
click at [363, 118] on p "Many types of scientific evidence show that involvement in social relationships…" at bounding box center [227, 124] width 389 height 114
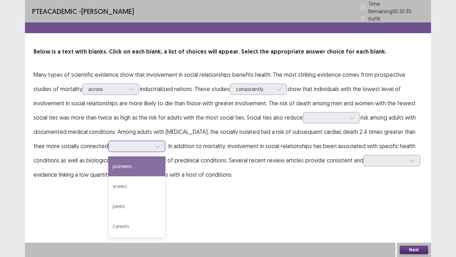
click at [114, 145] on div at bounding box center [132, 146] width 37 height 7
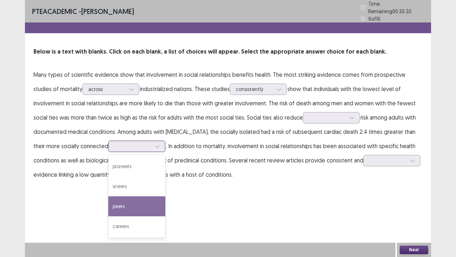
click at [111, 200] on div "peers" at bounding box center [136, 206] width 57 height 20
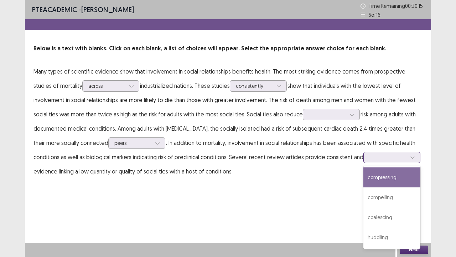
click at [397, 159] on div at bounding box center [388, 157] width 37 height 7
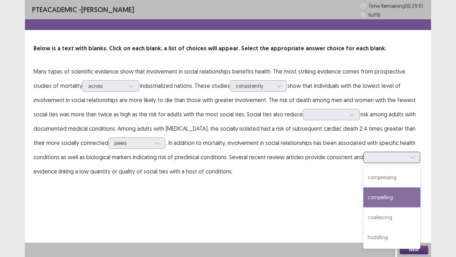
click at [391, 197] on div "compelling" at bounding box center [391, 197] width 57 height 20
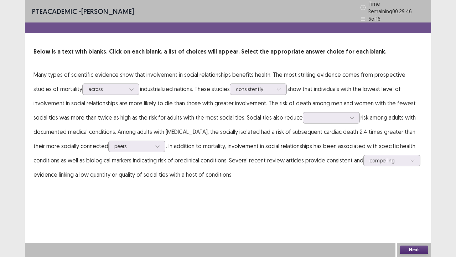
click at [274, 196] on div "PTE academic - [PERSON_NAME] Time Remaining 00 : 29 : 46 6 of 16 Below is a tex…" at bounding box center [228, 128] width 406 height 257
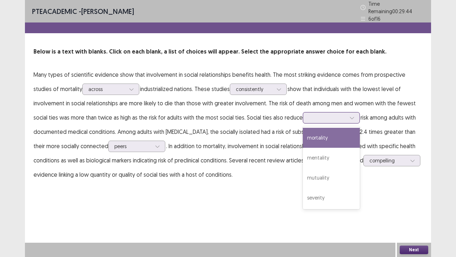
click at [309, 115] on div at bounding box center [327, 117] width 37 height 7
click at [303, 134] on div "mortality" at bounding box center [331, 138] width 57 height 20
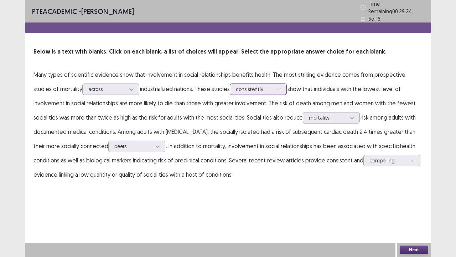
click at [245, 87] on div at bounding box center [254, 89] width 37 height 7
click at [342, 59] on div "Below is a text with blanks. Click on each blank, a list of choices will appear…" at bounding box center [228, 114] width 406 height 134
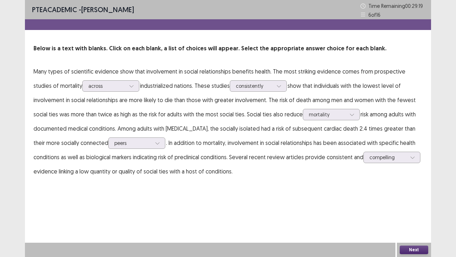
click at [421, 200] on button "Next" at bounding box center [414, 249] width 29 height 9
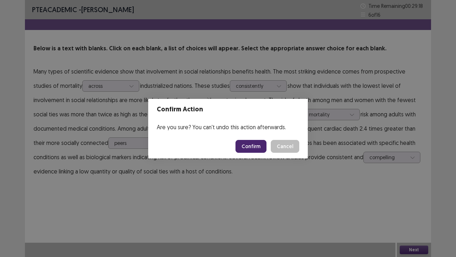
click at [260, 148] on button "Confirm" at bounding box center [251, 146] width 31 height 13
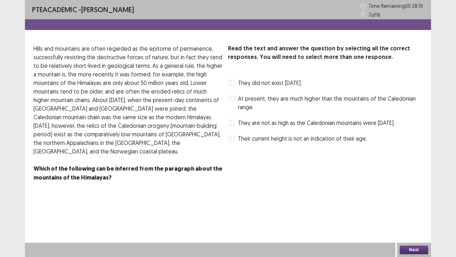
click at [234, 83] on span at bounding box center [232, 83] width 6 height 6
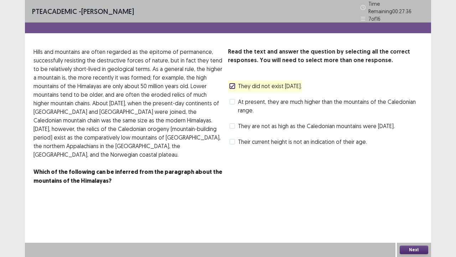
click at [249, 104] on span "At present, they are much higher than the mountains of the Caledonian range." at bounding box center [330, 105] width 185 height 17
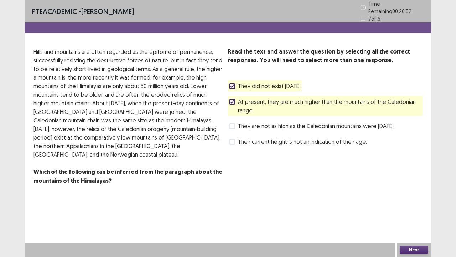
click at [416, 200] on button "Next" at bounding box center [414, 249] width 29 height 9
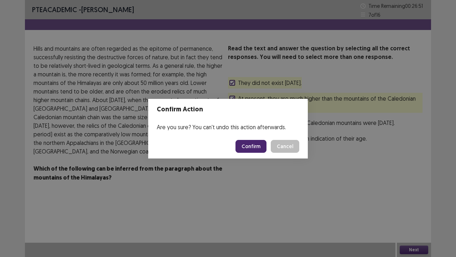
click at [255, 147] on button "Confirm" at bounding box center [251, 146] width 31 height 13
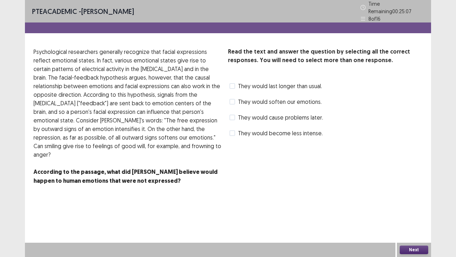
click at [309, 131] on span "They would become less intense." at bounding box center [280, 133] width 85 height 9
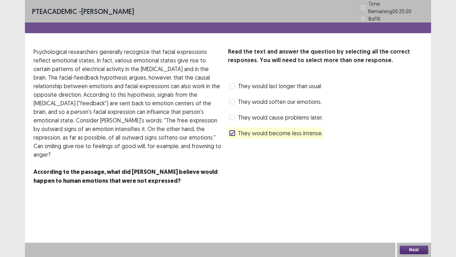
click at [283, 98] on span "They would soften our emotions." at bounding box center [280, 101] width 84 height 9
click at [410, 200] on button "Next" at bounding box center [414, 249] width 29 height 9
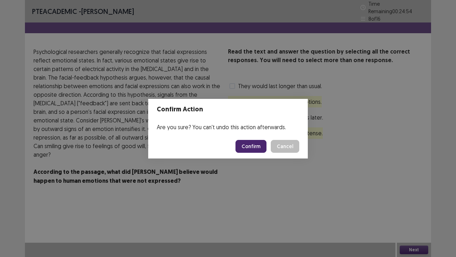
click at [250, 146] on button "Confirm" at bounding box center [251, 146] width 31 height 13
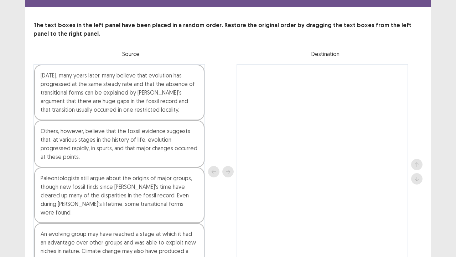
scroll to position [68, 0]
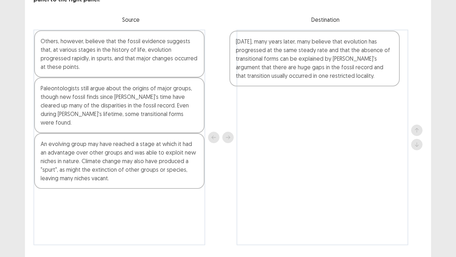
drag, startPoint x: 120, startPoint y: 43, endPoint x: 323, endPoint y: 55, distance: 202.4
click at [323, 55] on div "[DATE], many years later, many believe that evolution has progressed at the sam…" at bounding box center [227, 137] width 389 height 215
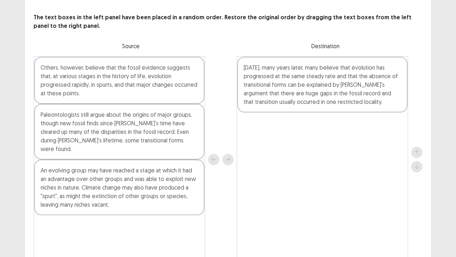
scroll to position [23, 0]
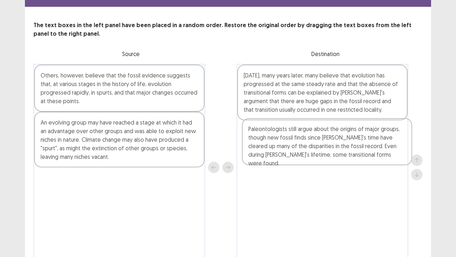
drag, startPoint x: 108, startPoint y: 139, endPoint x: 307, endPoint y: 147, distance: 199.4
click at [307, 147] on div "Others, however, believe that the fossil evidence suggests that, at various sta…" at bounding box center [227, 167] width 389 height 207
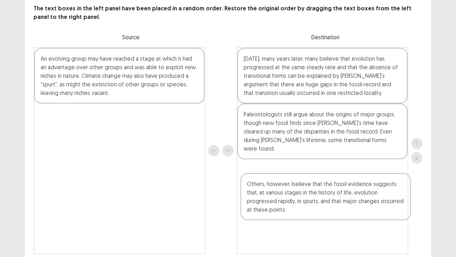
scroll to position [41, 0]
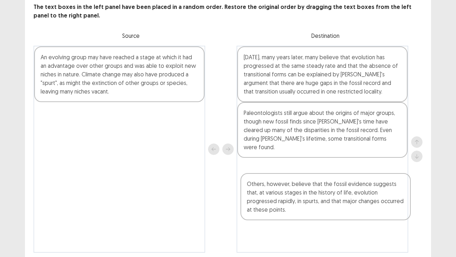
drag, startPoint x: 172, startPoint y: 97, endPoint x: 358, endPoint y: 184, distance: 205.3
click at [378, 200] on div "Others, however, believe that the fossil evidence suggests that, at various sta…" at bounding box center [227, 149] width 389 height 207
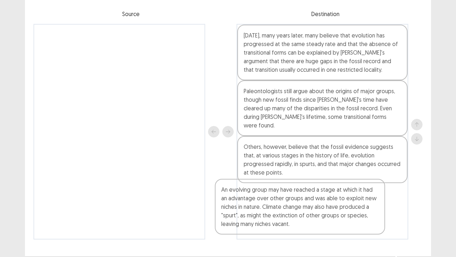
scroll to position [68, 0]
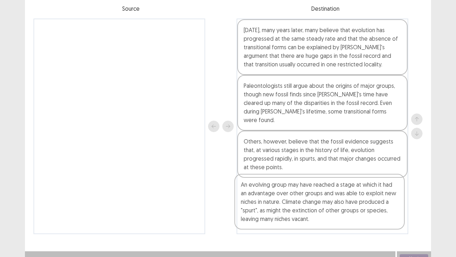
drag, startPoint x: 150, startPoint y: 84, endPoint x: 347, endPoint y: 216, distance: 237.1
click at [347, 200] on div "An evolving group may have reached a stage at which it had an advantage over ot…" at bounding box center [227, 126] width 389 height 215
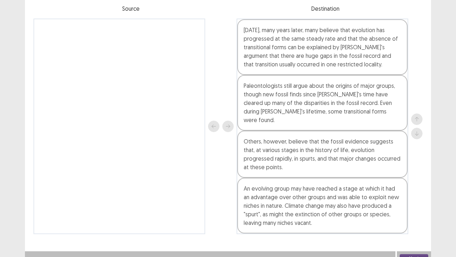
click at [413, 200] on button "Next" at bounding box center [414, 258] width 29 height 9
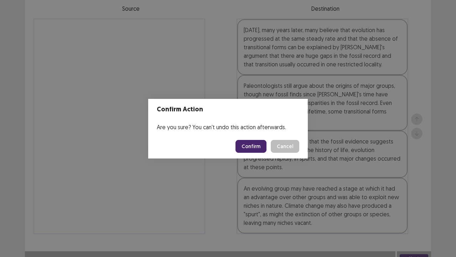
click at [254, 145] on button "Confirm" at bounding box center [251, 146] width 31 height 13
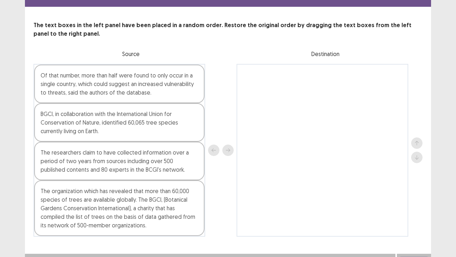
scroll to position [34, 0]
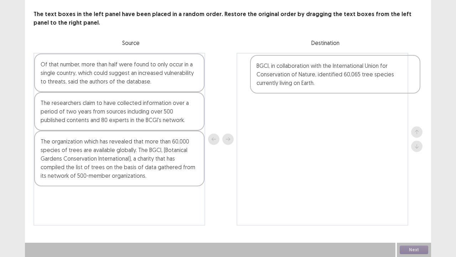
drag, startPoint x: 103, startPoint y: 117, endPoint x: 320, endPoint y: 80, distance: 220.1
click at [320, 80] on div "Of that number, more than half were found to only occur in a single country, wh…" at bounding box center [227, 139] width 389 height 172
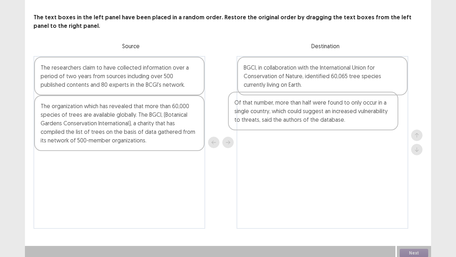
drag, startPoint x: 120, startPoint y: 68, endPoint x: 319, endPoint y: 108, distance: 203.1
click at [319, 108] on div "Of that number, more than half were found to only occur in a single country, wh…" at bounding box center [227, 142] width 389 height 172
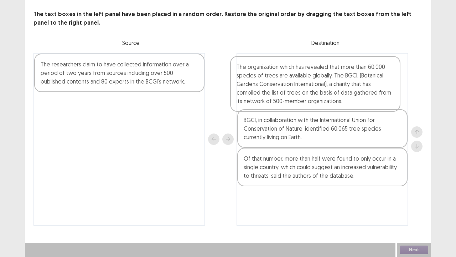
drag, startPoint x: 128, startPoint y: 120, endPoint x: 331, endPoint y: 86, distance: 206.3
click at [331, 86] on div "The researchers claim to have collected information over a period of two years …" at bounding box center [227, 139] width 389 height 172
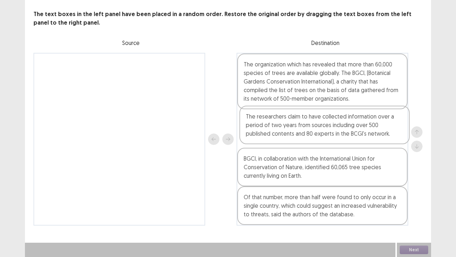
drag, startPoint x: 86, startPoint y: 85, endPoint x: 295, endPoint y: 140, distance: 216.7
click at [295, 140] on div "The researchers claim to have collected information over a period of two years …" at bounding box center [227, 139] width 389 height 172
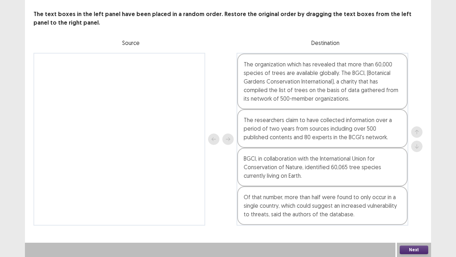
click at [405, 200] on button "Next" at bounding box center [414, 249] width 29 height 9
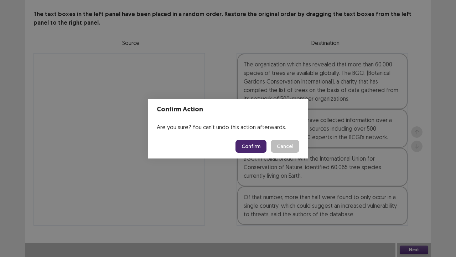
click at [249, 149] on button "Confirm" at bounding box center [251, 146] width 31 height 13
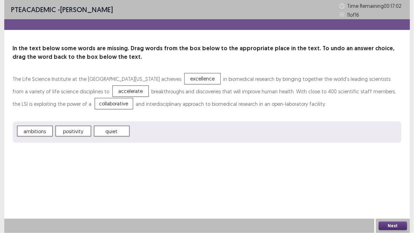
click at [145, 153] on div "PTE academic - [PERSON_NAME] Time Remaining 00 : 17 : 02 11 of 16 In the text b…" at bounding box center [207, 78] width 406 height 157
click at [36, 155] on div "PTE academic - [PERSON_NAME] Time Remaining 00 : 16 : 57 11 of 16 In the text b…" at bounding box center [207, 78] width 406 height 157
click at [403, 200] on button "Next" at bounding box center [393, 226] width 29 height 9
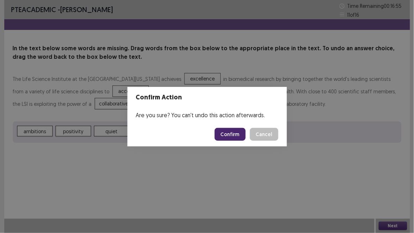
click at [226, 135] on button "Confirm" at bounding box center [230, 134] width 31 height 13
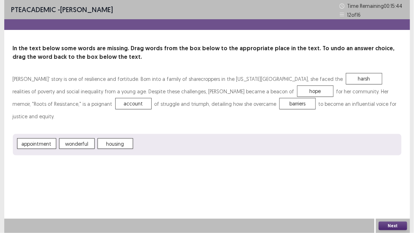
click at [400, 200] on button "Next" at bounding box center [393, 226] width 29 height 9
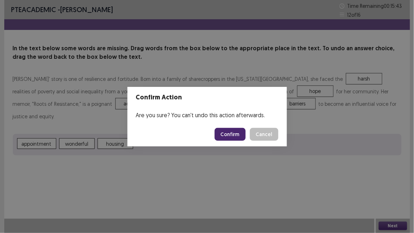
click at [238, 135] on button "Confirm" at bounding box center [230, 134] width 31 height 13
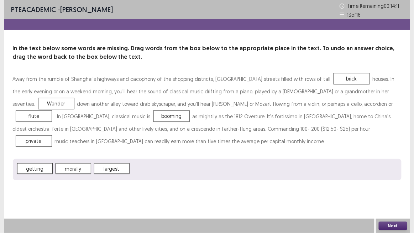
click at [235, 161] on div "getting morally largest" at bounding box center [207, 169] width 389 height 21
click at [402, 200] on button "Next" at bounding box center [393, 226] width 29 height 9
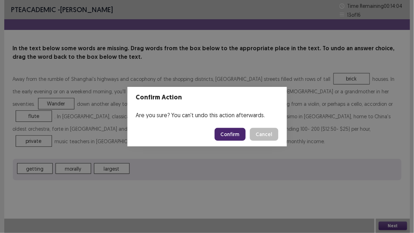
click at [224, 133] on button "Confirm" at bounding box center [230, 134] width 31 height 13
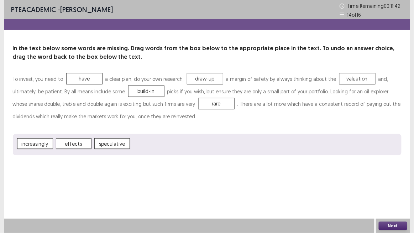
click at [401, 200] on button "Next" at bounding box center [393, 226] width 29 height 9
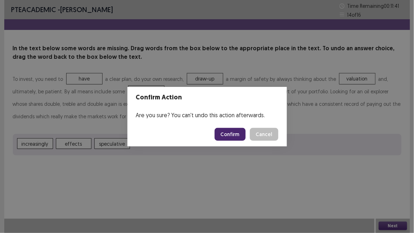
click at [242, 135] on button "Confirm" at bounding box center [230, 134] width 31 height 13
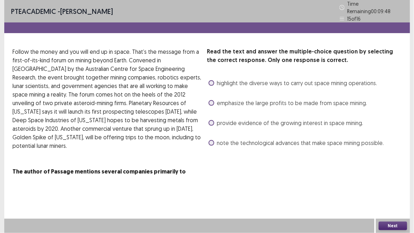
click at [283, 143] on span "note the technological advances that make space mining possible." at bounding box center [300, 143] width 167 height 9
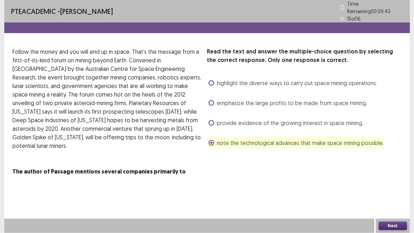
click at [390, 200] on button "Next" at bounding box center [393, 226] width 29 height 9
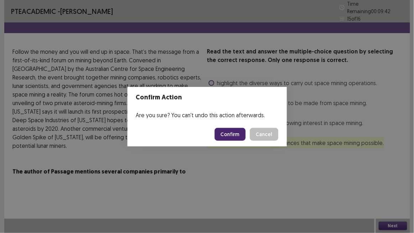
click at [229, 131] on button "Confirm" at bounding box center [230, 134] width 31 height 13
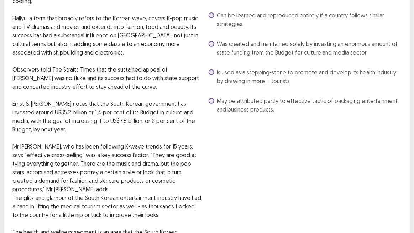
scroll to position [97, 0]
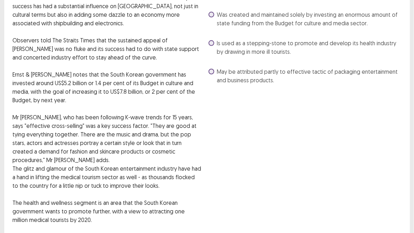
click at [271, 137] on div "Read the text and answer the multiple-choice question by selecting the correct …" at bounding box center [304, 125] width 195 height 351
click at [242, 75] on span "May be attributed partly to effective tactic of packaging entertainment and bus…" at bounding box center [309, 75] width 185 height 17
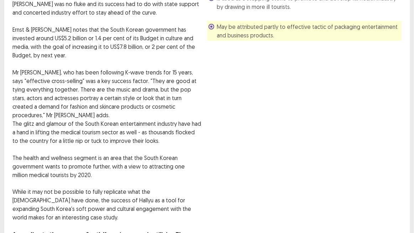
scroll to position [184, 0]
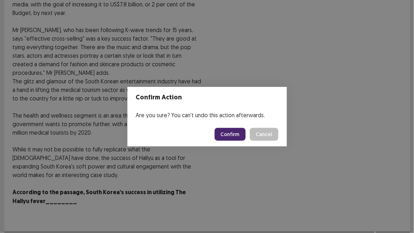
click at [232, 139] on button "Confirm" at bounding box center [230, 134] width 31 height 13
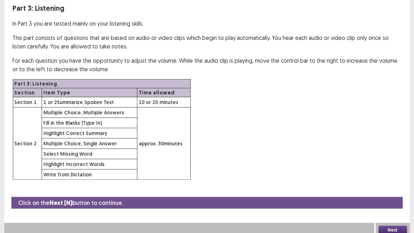
scroll to position [43, 0]
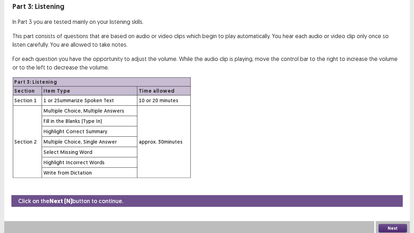
click at [384, 200] on button "Next" at bounding box center [393, 228] width 29 height 9
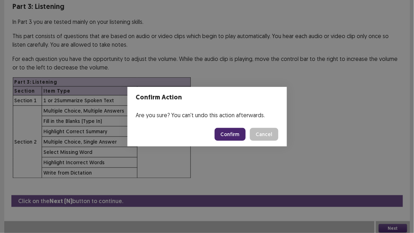
click at [233, 138] on button "Confirm" at bounding box center [230, 134] width 31 height 13
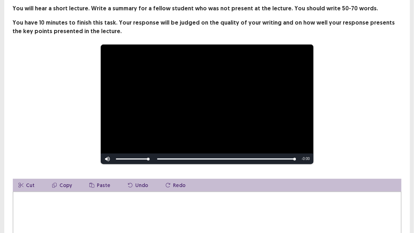
scroll to position [0, 0]
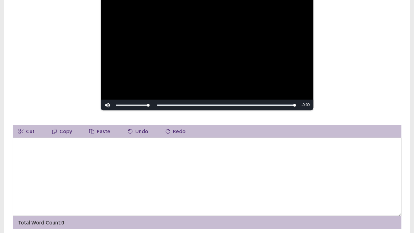
click at [190, 156] on textarea at bounding box center [207, 177] width 389 height 78
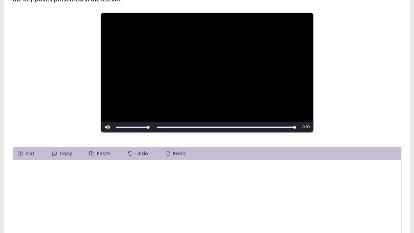
scroll to position [65, 0]
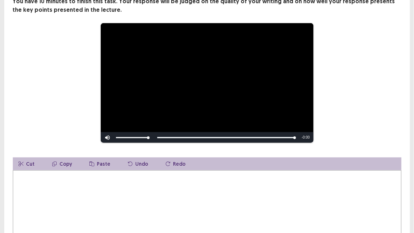
click at [166, 191] on textarea at bounding box center [207, 209] width 389 height 78
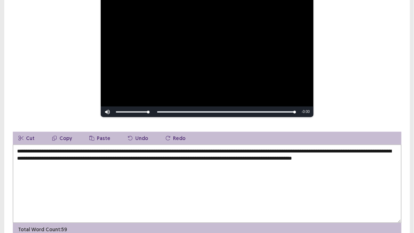
scroll to position [121, 0]
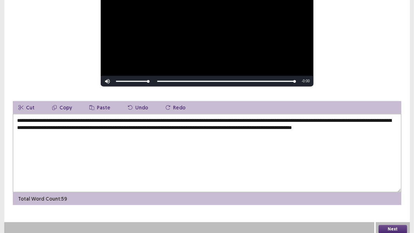
click at [53, 131] on textarea "**********" at bounding box center [207, 153] width 389 height 78
click at [240, 126] on textarea "**********" at bounding box center [207, 153] width 389 height 78
click at [267, 127] on textarea "**********" at bounding box center [207, 153] width 389 height 78
click at [47, 133] on textarea "**********" at bounding box center [207, 153] width 389 height 78
click at [86, 130] on textarea "**********" at bounding box center [207, 153] width 389 height 78
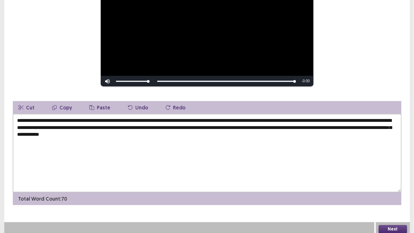
click at [119, 132] on textarea "**********" at bounding box center [207, 153] width 389 height 78
type textarea "**********"
click at [394, 200] on button "Next" at bounding box center [393, 229] width 29 height 9
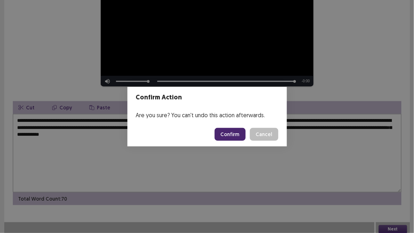
click at [235, 136] on button "Confirm" at bounding box center [230, 134] width 31 height 13
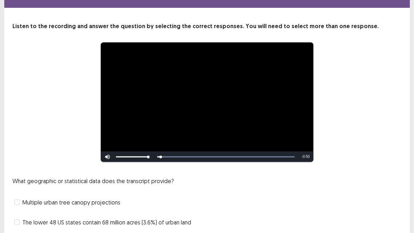
scroll to position [32, 0]
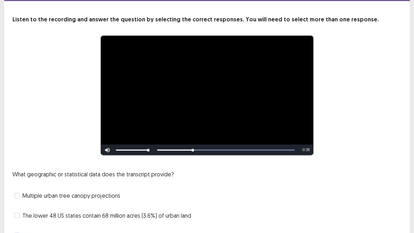
click at [17, 140] on div "**********" at bounding box center [207, 95] width 389 height 120
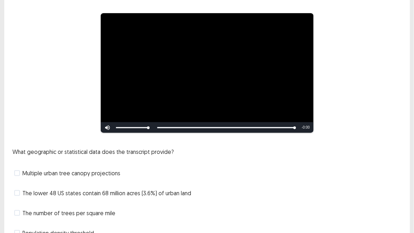
scroll to position [65, 0]
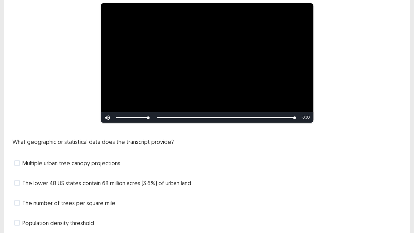
click at [106, 181] on span "The lower 48 US states contain 68 million acres (3.6%) of urban land" at bounding box center [107, 183] width 169 height 9
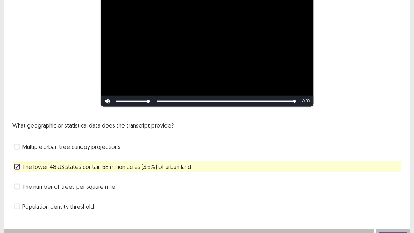
scroll to position [88, 0]
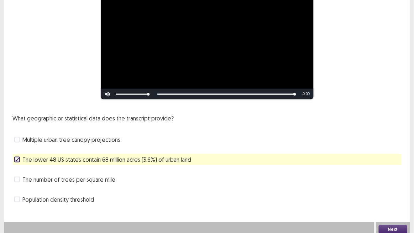
click at [97, 177] on span "The number of trees per square mile" at bounding box center [69, 179] width 93 height 9
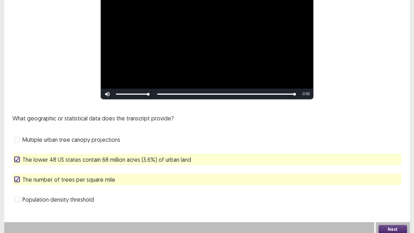
click at [399, 200] on button "Next" at bounding box center [393, 229] width 29 height 9
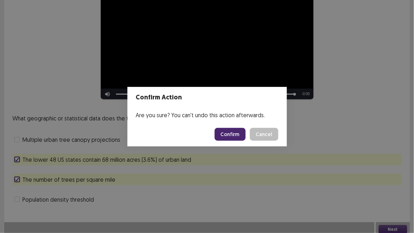
click at [230, 131] on button "Confirm" at bounding box center [230, 134] width 31 height 13
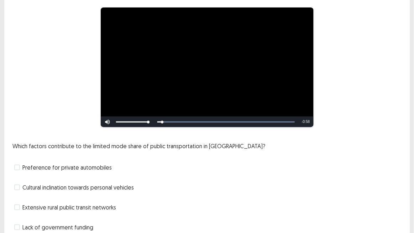
scroll to position [65, 0]
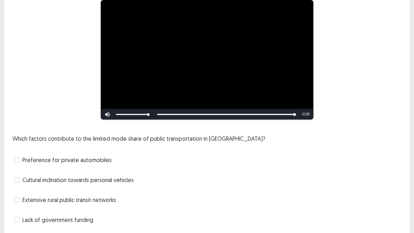
click at [72, 178] on span "Cultural inclination towards personal vehicles" at bounding box center [79, 180] width 112 height 9
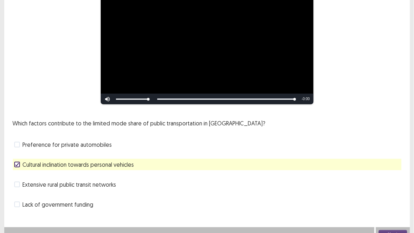
scroll to position [88, 0]
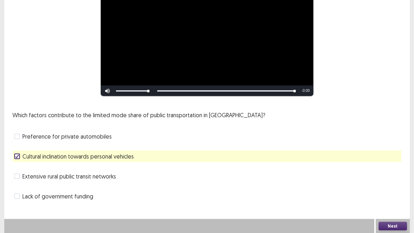
click at [103, 138] on span "Preference for private automobiles" at bounding box center [67, 136] width 89 height 9
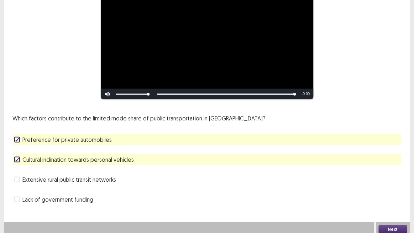
click at [381, 200] on button "Next" at bounding box center [393, 229] width 29 height 9
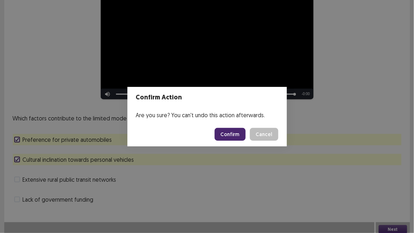
click at [233, 134] on button "Confirm" at bounding box center [230, 134] width 31 height 13
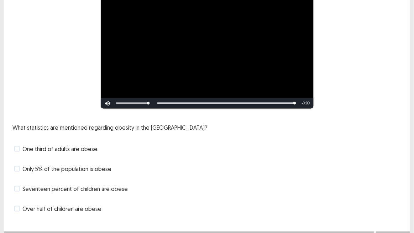
scroll to position [112, 0]
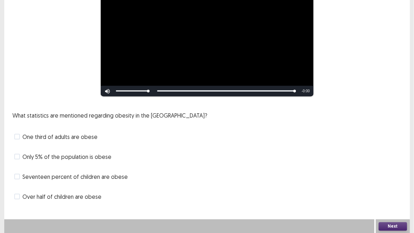
click at [83, 138] on span "One third of adults are obese" at bounding box center [60, 137] width 75 height 9
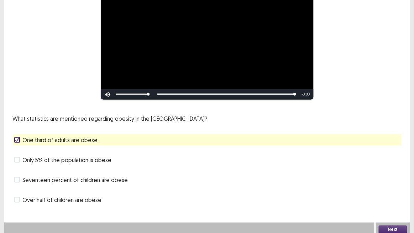
click at [100, 177] on span "Seventeen percent of children are obese" at bounding box center [75, 180] width 105 height 9
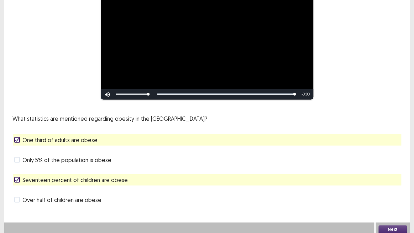
click at [386, 200] on button "Next" at bounding box center [393, 230] width 29 height 9
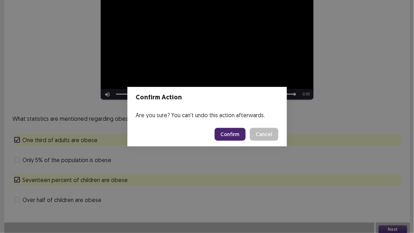
click at [228, 133] on button "Confirm" at bounding box center [230, 134] width 31 height 13
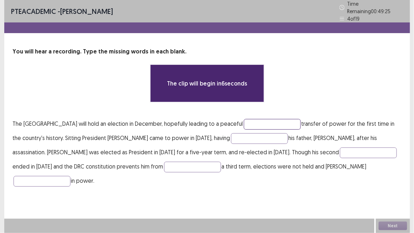
click at [301, 119] on input "text" at bounding box center [272, 124] width 57 height 11
type input "*"
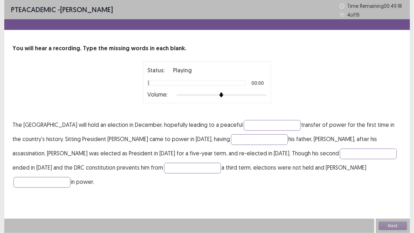
click at [259, 94] on div at bounding box center [222, 95] width 90 height 6
click at [278, 125] on input "text" at bounding box center [272, 125] width 57 height 11
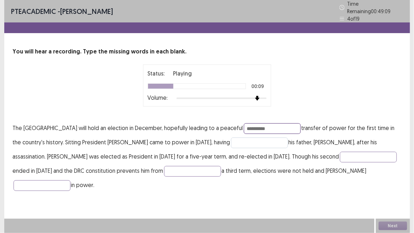
type input "**********"
click at [284, 138] on input "text" at bounding box center [259, 143] width 57 height 11
type input "*********"
click at [375, 152] on input "text" at bounding box center [368, 157] width 57 height 11
type input "****"
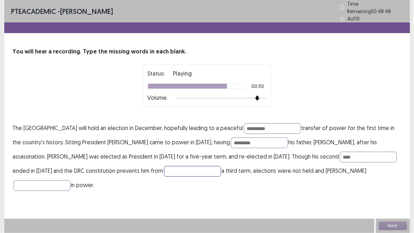
click at [204, 166] on input "text" at bounding box center [192, 171] width 57 height 11
type input "*******"
click at [71, 180] on input "text" at bounding box center [42, 185] width 57 height 11
type input "********"
click at [296, 125] on input "**********" at bounding box center [272, 128] width 57 height 11
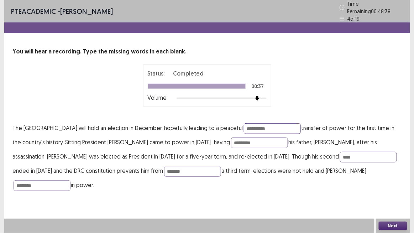
click at [296, 125] on input "**********" at bounding box center [272, 128] width 57 height 11
type input "**********"
click at [266, 139] on input "*********" at bounding box center [259, 143] width 57 height 11
drag, startPoint x: 282, startPoint y: 138, endPoint x: 267, endPoint y: 137, distance: 15.3
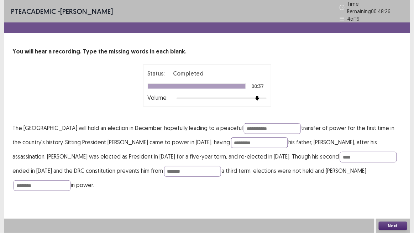
click at [266, 138] on input "*********" at bounding box center [259, 143] width 57 height 11
click at [271, 138] on input "*********" at bounding box center [259, 143] width 57 height 11
click at [268, 140] on input "*********" at bounding box center [259, 143] width 57 height 11
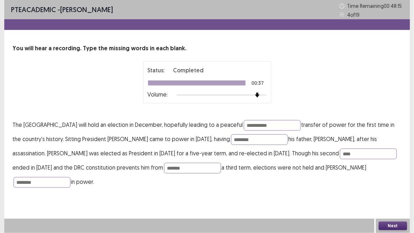
click at [252, 15] on div "PTE academic - [PERSON_NAME] Time Remaining 00 : 48 : 15 4 of 19" at bounding box center [207, 9] width 406 height 19
click at [264, 139] on input "********" at bounding box center [259, 139] width 57 height 11
type input "*********"
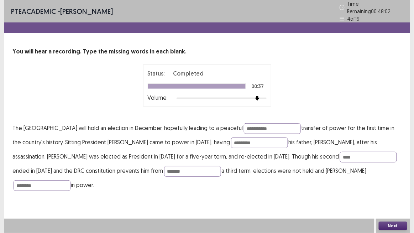
click at [404, 100] on div "**********" at bounding box center [207, 119] width 406 height 145
drag, startPoint x: 301, startPoint y: 124, endPoint x: 317, endPoint y: 124, distance: 16.4
click at [301, 124] on input "**********" at bounding box center [272, 128] width 57 height 11
type input "**********"
click at [341, 86] on div "Status: Completed 00:37 Volume:" at bounding box center [207, 86] width 389 height 42
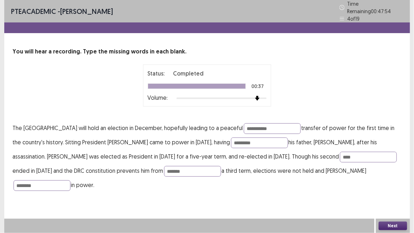
click at [388, 200] on button "Next" at bounding box center [393, 226] width 29 height 9
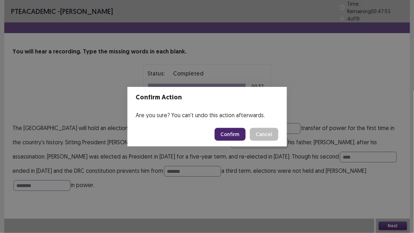
click at [241, 133] on button "Confirm" at bounding box center [230, 134] width 31 height 13
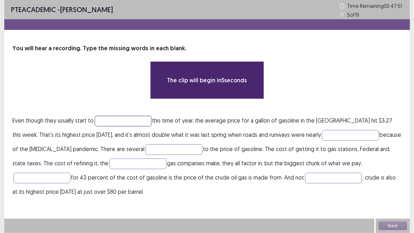
click at [111, 123] on input "text" at bounding box center [123, 121] width 57 height 11
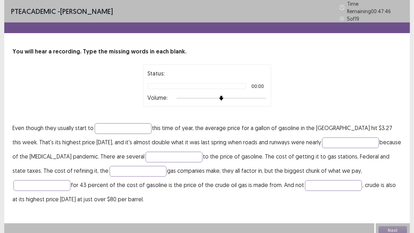
click at [120, 117] on div "You will hear a recording. Type the missing words in each blank. Status: 00:00 …" at bounding box center [207, 126] width 406 height 159
click at [238, 96] on div at bounding box center [222, 99] width 90 height 6
click at [121, 123] on input "text" at bounding box center [123, 128] width 57 height 11
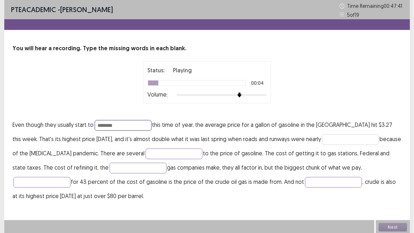
type input "********"
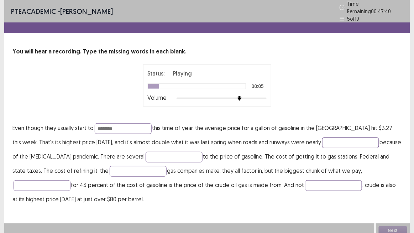
click at [345, 142] on input "text" at bounding box center [351, 143] width 57 height 11
click at [347, 139] on input "text" at bounding box center [351, 143] width 57 height 11
type input "*****"
click at [145, 158] on p "Even though they usually start to ******** this time of year, the average price…" at bounding box center [207, 164] width 389 height 86
click at [146, 158] on input "text" at bounding box center [174, 157] width 57 height 11
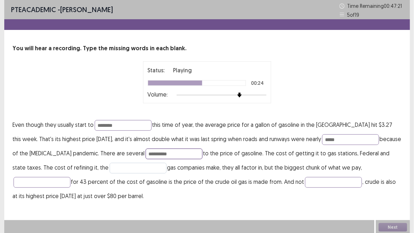
type input "**********"
click at [110, 170] on input "text" at bounding box center [138, 168] width 57 height 11
type input "*******"
click at [71, 177] on input "text" at bounding box center [42, 182] width 57 height 11
type input "**********"
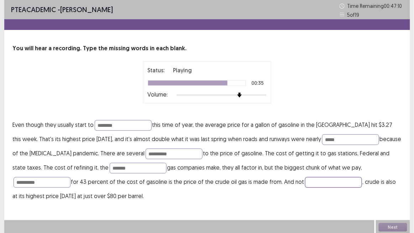
click at [305, 182] on input "text" at bounding box center [333, 182] width 57 height 11
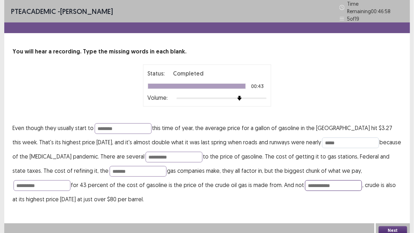
type input "**********"
click at [327, 138] on input "*****" at bounding box center [351, 143] width 57 height 11
click at [349, 95] on div "Status: Completed 00:43 Volume:" at bounding box center [207, 86] width 389 height 42
click at [327, 138] on input "*****" at bounding box center [351, 143] width 57 height 11
click at [392, 90] on div "Status: Completed 00:43 Volume:" at bounding box center [207, 86] width 389 height 42
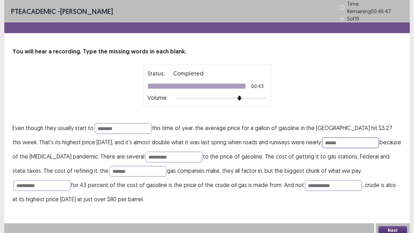
click at [329, 139] on input "******" at bounding box center [351, 143] width 57 height 11
type input "*****"
click at [305, 182] on input "**********" at bounding box center [333, 185] width 57 height 11
click at [241, 199] on p "**********" at bounding box center [207, 164] width 389 height 86
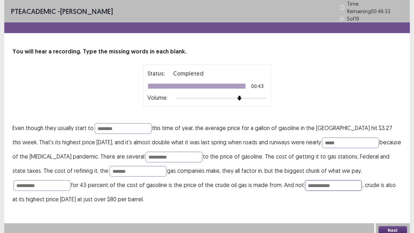
click at [305, 181] on input "**********" at bounding box center [333, 185] width 57 height 11
type input "**********"
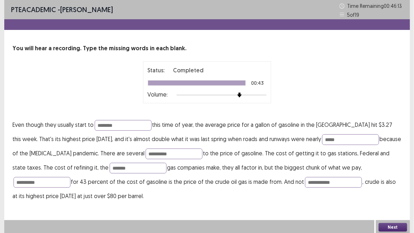
click at [394, 200] on button "Next" at bounding box center [393, 227] width 29 height 9
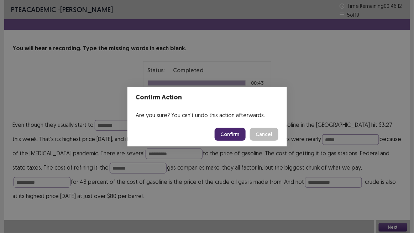
click at [231, 126] on footer "Confirm Cancel" at bounding box center [208, 134] width 160 height 24
click at [237, 135] on button "Confirm" at bounding box center [230, 134] width 31 height 13
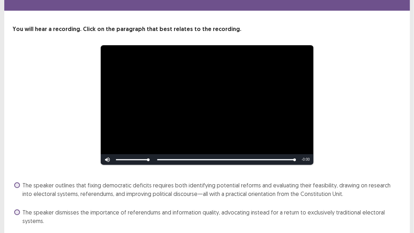
scroll to position [32, 0]
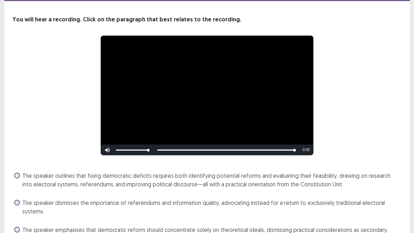
click at [60, 175] on span "The speaker outlines that fixing democratic deficits requires both identifying …" at bounding box center [212, 179] width 379 height 17
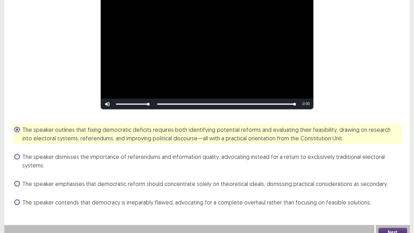
scroll to position [81, 0]
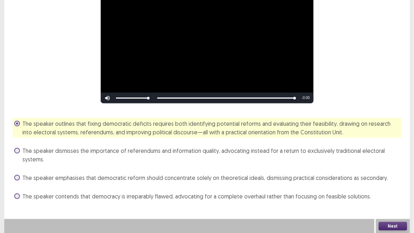
click at [397, 200] on button "Next" at bounding box center [393, 226] width 29 height 9
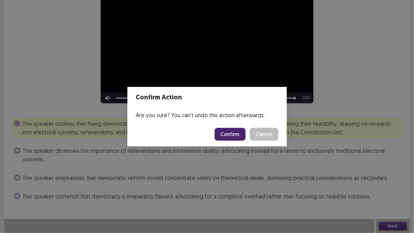
click at [234, 134] on button "Confirm" at bounding box center [230, 134] width 31 height 13
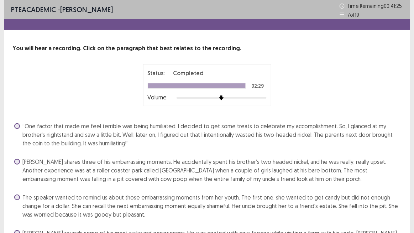
scroll to position [32, 0]
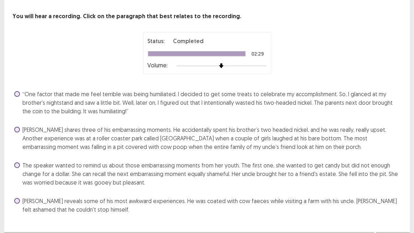
click at [185, 137] on span "[PERSON_NAME] shares three of his embarrassing moments. He accidentally spent h…" at bounding box center [212, 138] width 379 height 26
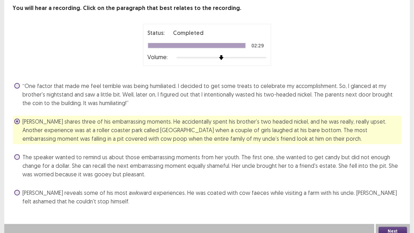
scroll to position [45, 0]
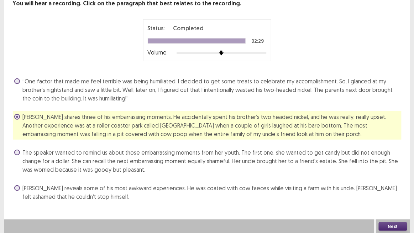
click at [213, 200] on div "PTE academic - [PERSON_NAME] Time Remaining 00 : 41 : 05 7 of 19 You will hear …" at bounding box center [207, 86] width 406 height 262
click at [389, 200] on button "Next" at bounding box center [393, 226] width 29 height 9
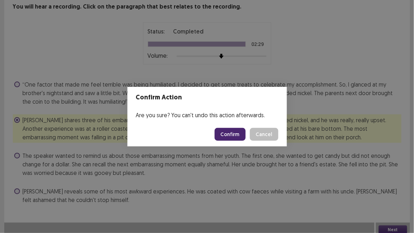
click at [232, 130] on button "Confirm" at bounding box center [230, 134] width 31 height 13
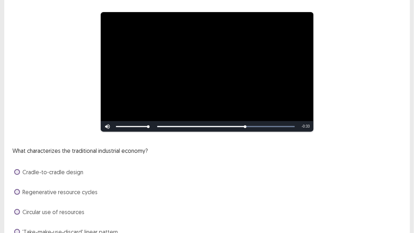
scroll to position [88, 0]
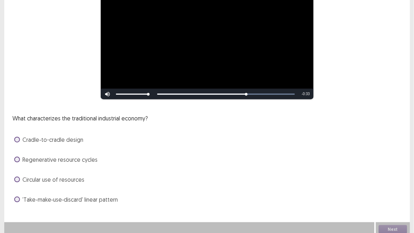
click at [81, 195] on span "'Take‑make‑use‑discard' linear pattern" at bounding box center [71, 199] width 96 height 9
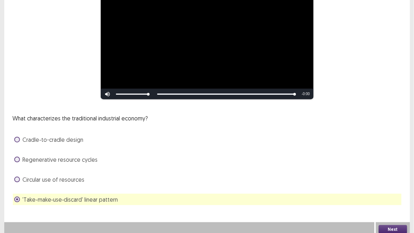
click at [391, 200] on button "Next" at bounding box center [393, 229] width 29 height 9
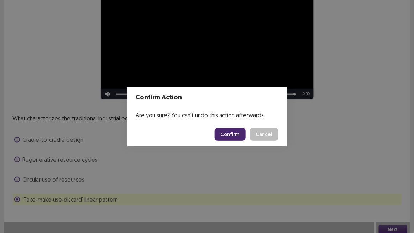
click at [244, 137] on button "Confirm" at bounding box center [230, 134] width 31 height 13
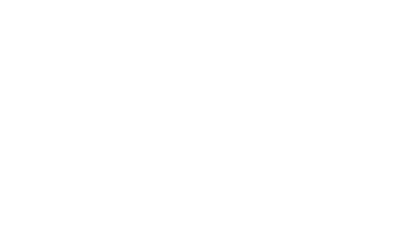
scroll to position [0, 0]
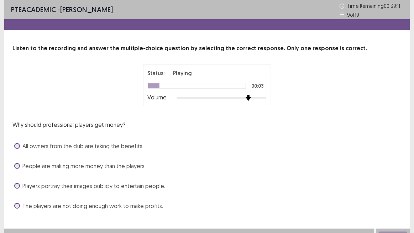
click at [251, 98] on div at bounding box center [222, 98] width 90 height 6
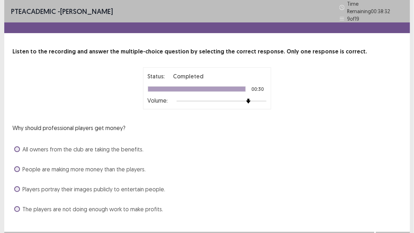
click at [151, 185] on span "Players portray their images publicly to entertain people." at bounding box center [94, 189] width 143 height 9
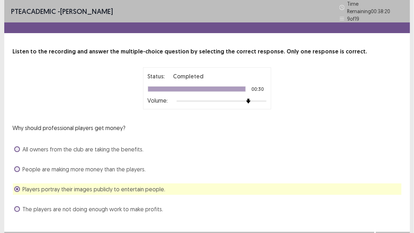
scroll to position [9, 0]
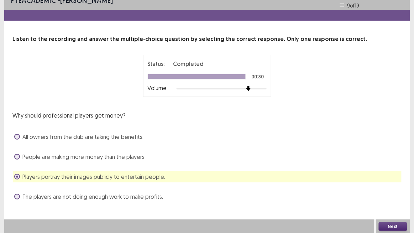
click at [396, 200] on button "Next" at bounding box center [393, 226] width 29 height 9
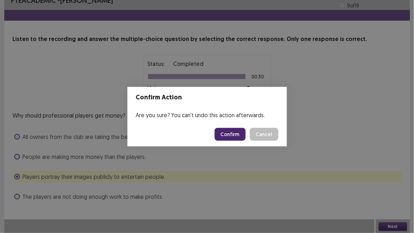
click at [237, 134] on button "Confirm" at bounding box center [230, 134] width 31 height 13
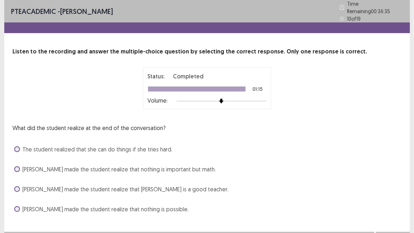
click at [153, 147] on span "The student realized that she can do things if she tries hard." at bounding box center [98, 149] width 150 height 9
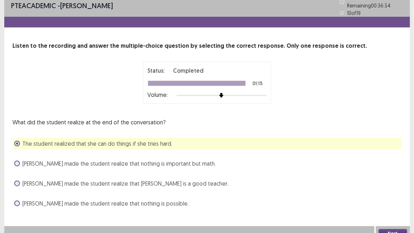
scroll to position [9, 0]
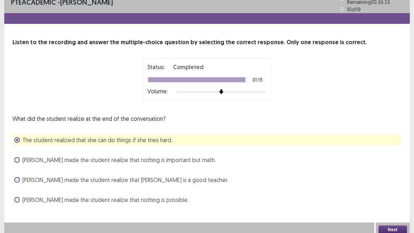
click at [396, 200] on button "Next" at bounding box center [393, 230] width 29 height 9
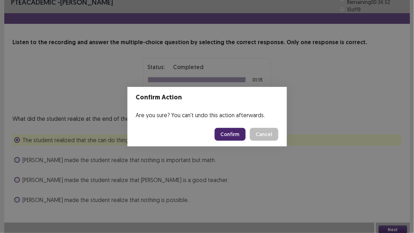
click at [239, 132] on button "Confirm" at bounding box center [230, 134] width 31 height 13
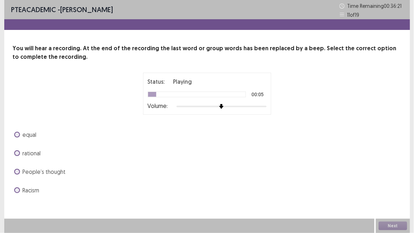
click at [18, 131] on label "equal" at bounding box center [25, 134] width 22 height 9
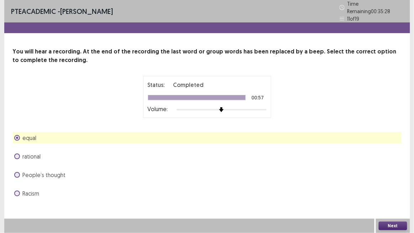
click at [398, 200] on button "Next" at bounding box center [393, 226] width 29 height 9
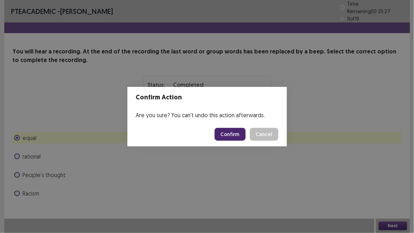
click at [229, 133] on button "Confirm" at bounding box center [230, 134] width 31 height 13
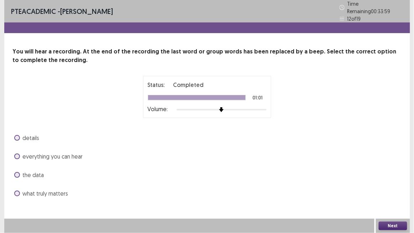
click at [77, 154] on span "everything you can hear" at bounding box center [53, 156] width 60 height 9
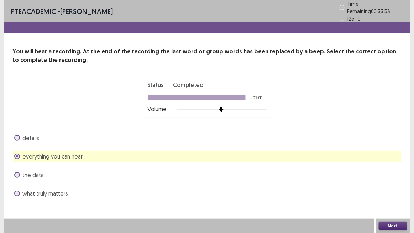
click at [399, 200] on button "Next" at bounding box center [393, 226] width 29 height 9
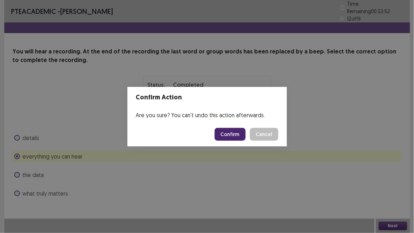
click at [229, 135] on button "Confirm" at bounding box center [230, 134] width 31 height 13
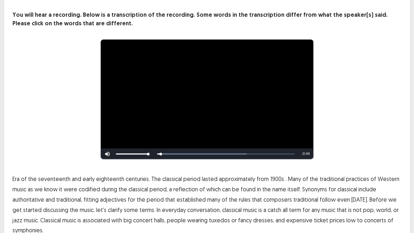
scroll to position [65, 0]
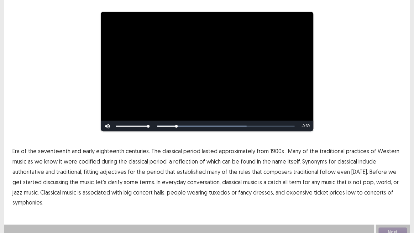
click at [271, 147] on span "1900s" at bounding box center [278, 151] width 14 height 9
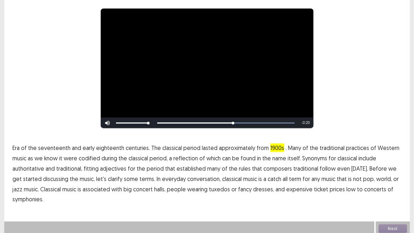
click at [301, 169] on span "traditional" at bounding box center [306, 168] width 25 height 9
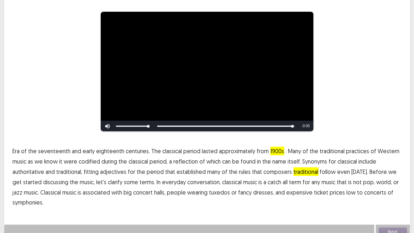
click at [347, 190] on span "low" at bounding box center [351, 192] width 9 height 9
click at [389, 200] on div "Next" at bounding box center [393, 232] width 34 height 14
click at [392, 200] on button "Next" at bounding box center [393, 232] width 29 height 9
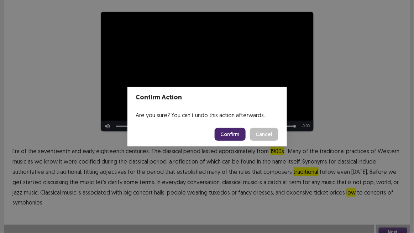
click at [238, 135] on button "Confirm" at bounding box center [230, 134] width 31 height 13
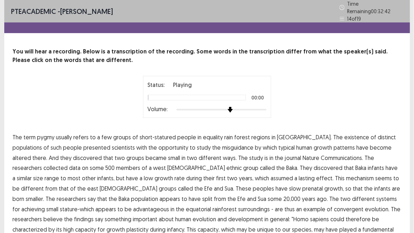
click at [228, 107] on div at bounding box center [222, 110] width 90 height 6
click at [223, 144] on span "misguidance" at bounding box center [238, 147] width 31 height 9
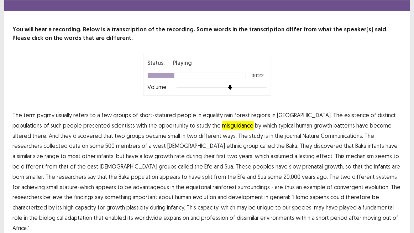
scroll to position [32, 0]
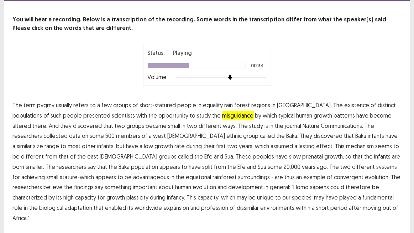
click at [271, 142] on span "assumed" at bounding box center [282, 146] width 22 height 9
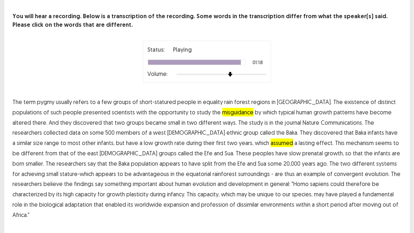
click at [202, 200] on span "profession" at bounding box center [215, 204] width 27 height 9
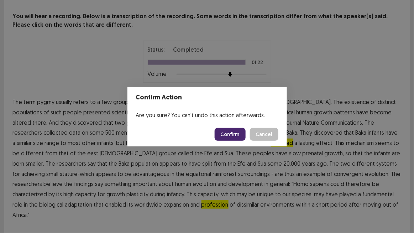
click at [234, 133] on button "Confirm" at bounding box center [230, 134] width 31 height 13
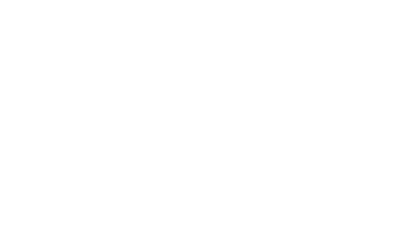
scroll to position [0, 0]
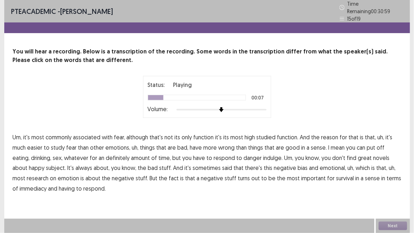
click at [248, 134] on span "high" at bounding box center [250, 137] width 10 height 9
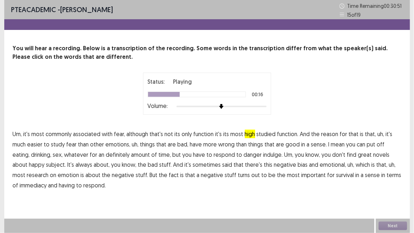
click at [226, 144] on span "wrong" at bounding box center [227, 144] width 16 height 9
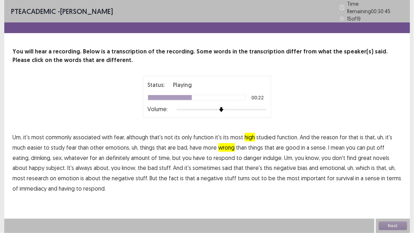
click at [106, 155] on span "definitely" at bounding box center [118, 158] width 24 height 9
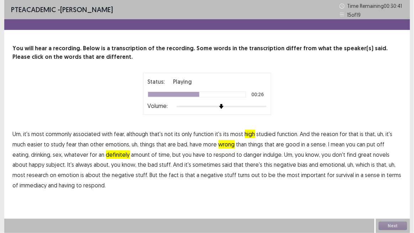
click at [264, 156] on span "indulge." at bounding box center [274, 154] width 20 height 9
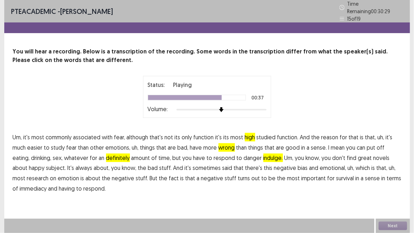
click at [320, 164] on span "emotional," at bounding box center [333, 168] width 26 height 9
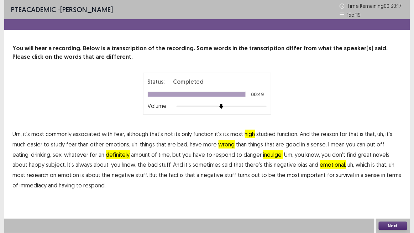
click at [394, 200] on button "Next" at bounding box center [393, 226] width 29 height 9
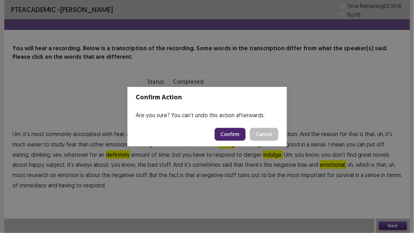
click at [235, 138] on button "Confirm" at bounding box center [230, 134] width 31 height 13
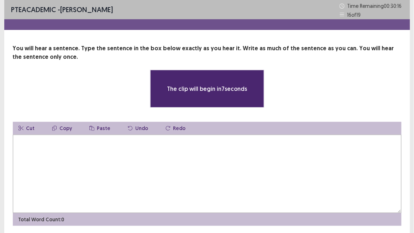
click at [215, 173] on textarea at bounding box center [207, 174] width 389 height 78
type textarea "*"
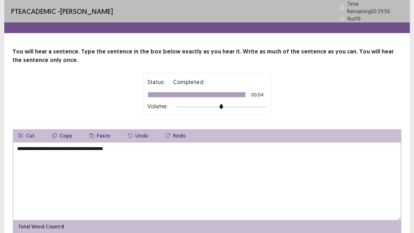
click at [24, 145] on textarea "**********" at bounding box center [207, 181] width 389 height 78
click at [58, 145] on textarea "**********" at bounding box center [207, 181] width 389 height 78
click at [100, 144] on textarea "**********" at bounding box center [207, 181] width 389 height 78
click at [82, 144] on textarea "**********" at bounding box center [207, 181] width 389 height 78
click at [48, 147] on textarea "**********" at bounding box center [207, 181] width 389 height 78
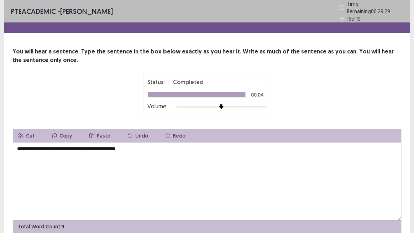
click at [53, 147] on textarea "**********" at bounding box center [207, 181] width 389 height 78
click at [51, 146] on textarea "**********" at bounding box center [207, 181] width 389 height 78
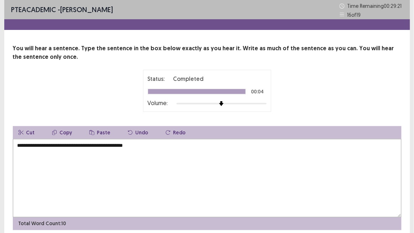
click at [114, 146] on textarea "**********" at bounding box center [207, 178] width 389 height 78
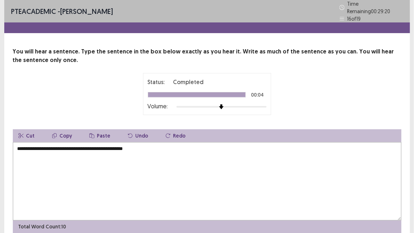
click at [149, 146] on textarea "**********" at bounding box center [207, 181] width 389 height 78
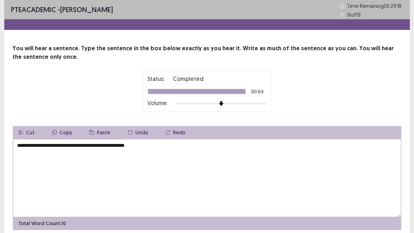
click at [114, 146] on textarea "**********" at bounding box center [207, 178] width 389 height 78
click at [113, 144] on textarea "**********" at bounding box center [207, 178] width 389 height 78
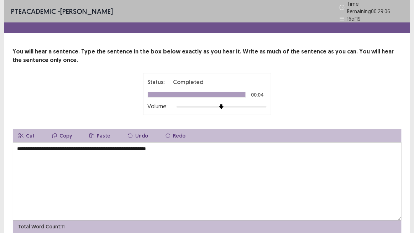
click at [122, 146] on textarea "**********" at bounding box center [207, 181] width 389 height 78
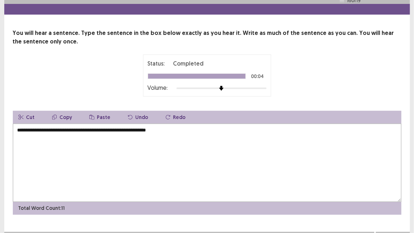
scroll to position [28, 0]
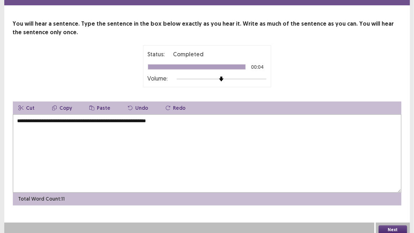
click at [144, 115] on textarea "**********" at bounding box center [207, 153] width 389 height 78
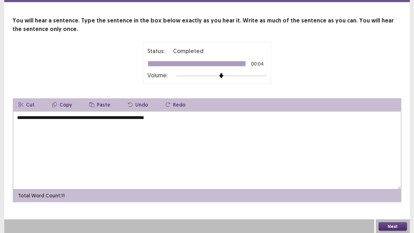
type textarea "**********"
click at [388, 200] on button "Next" at bounding box center [393, 226] width 29 height 9
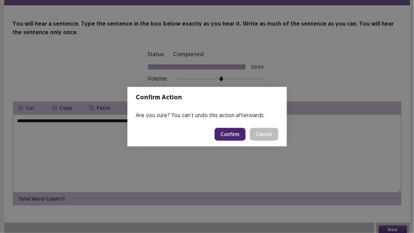
click at [240, 138] on button "Confirm" at bounding box center [230, 134] width 31 height 13
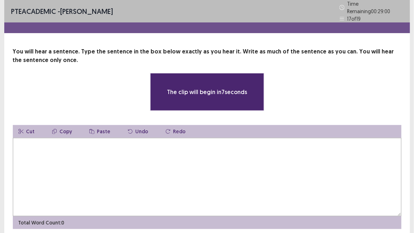
click at [120, 160] on textarea at bounding box center [207, 177] width 389 height 78
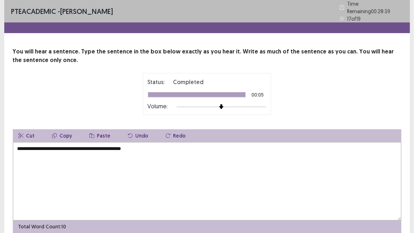
click at [25, 144] on textarea "**********" at bounding box center [207, 181] width 389 height 78
click at [37, 146] on textarea "**********" at bounding box center [207, 181] width 389 height 78
click at [36, 146] on textarea "**********" at bounding box center [207, 181] width 389 height 78
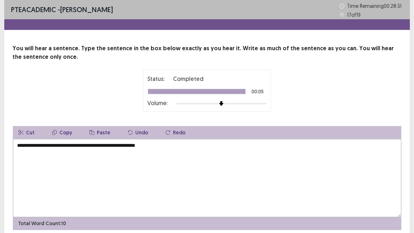
click at [62, 143] on textarea "**********" at bounding box center [207, 178] width 389 height 78
click at [69, 153] on textarea "**********" at bounding box center [207, 178] width 389 height 78
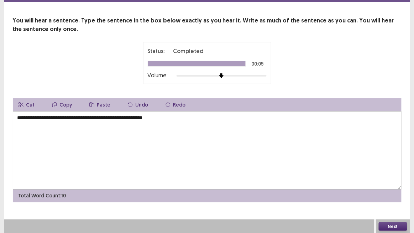
type textarea "**********"
click at [390, 200] on button "Next" at bounding box center [393, 226] width 29 height 9
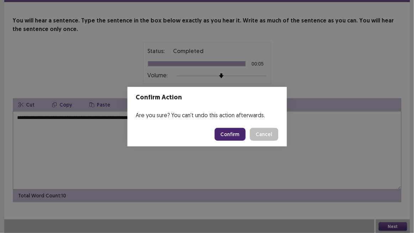
click at [226, 135] on button "Confirm" at bounding box center [230, 134] width 31 height 13
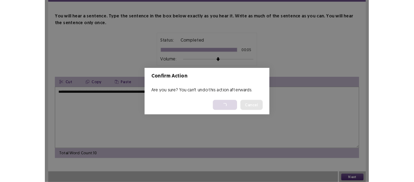
scroll to position [0, 0]
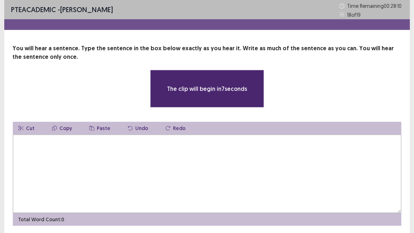
click at [161, 163] on textarea at bounding box center [207, 174] width 389 height 78
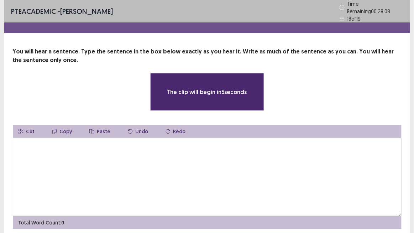
click at [161, 163] on textarea at bounding box center [207, 177] width 389 height 78
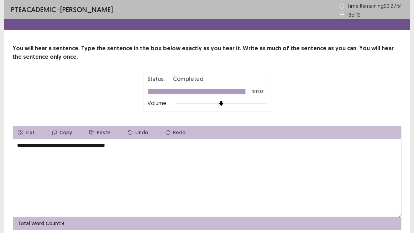
click at [115, 146] on textarea "**********" at bounding box center [207, 178] width 389 height 78
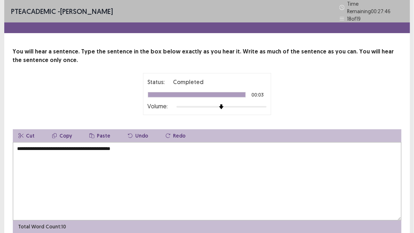
click at [40, 144] on textarea "**********" at bounding box center [207, 181] width 389 height 78
click at [45, 145] on textarea "**********" at bounding box center [207, 181] width 389 height 78
click at [66, 144] on textarea "**********" at bounding box center [207, 181] width 389 height 78
click at [86, 145] on textarea "**********" at bounding box center [207, 181] width 389 height 78
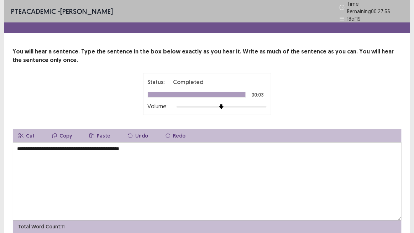
click at [66, 147] on textarea "**********" at bounding box center [207, 181] width 389 height 78
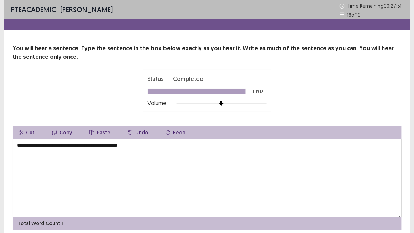
click at [96, 148] on textarea "**********" at bounding box center [207, 178] width 389 height 78
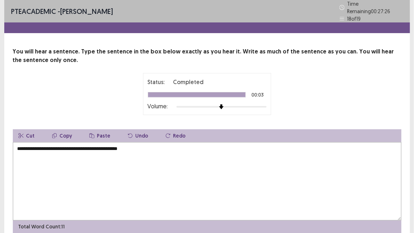
click at [133, 147] on textarea "**********" at bounding box center [207, 181] width 389 height 78
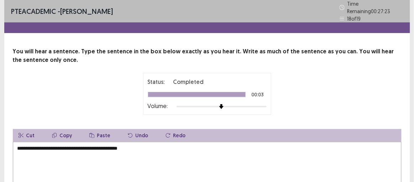
click at [134, 146] on textarea "**********" at bounding box center [207, 181] width 389 height 78
click at [133, 145] on textarea "**********" at bounding box center [207, 181] width 389 height 78
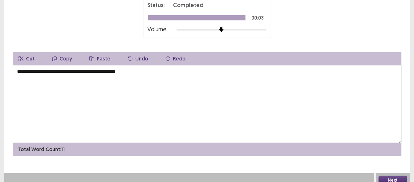
scroll to position [79, 0]
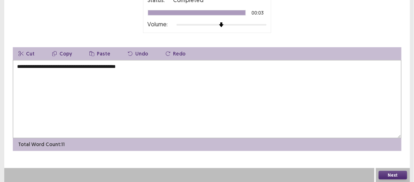
type textarea "**********"
click at [394, 174] on button "Next" at bounding box center [393, 175] width 29 height 9
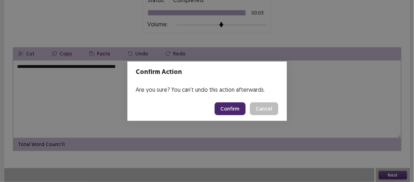
click at [223, 110] on button "Confirm" at bounding box center [230, 109] width 31 height 13
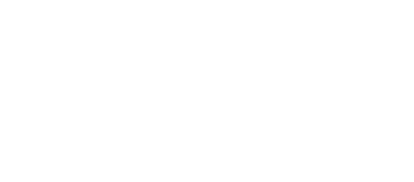
scroll to position [0, 0]
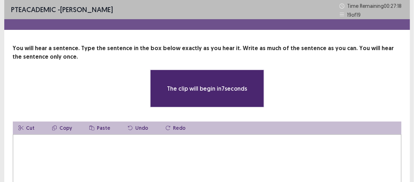
click at [164, 150] on textarea at bounding box center [207, 174] width 389 height 78
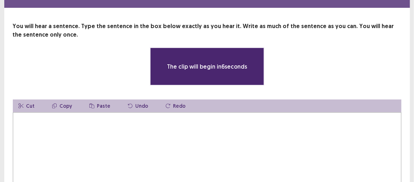
scroll to position [32, 0]
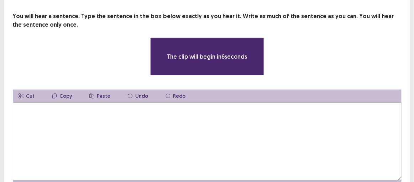
click at [176, 133] on textarea at bounding box center [207, 142] width 389 height 78
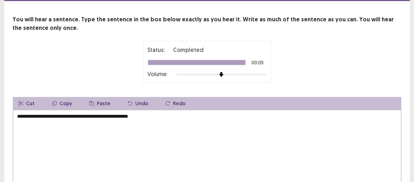
click at [27, 114] on textarea "**********" at bounding box center [207, 149] width 389 height 78
click at [35, 112] on textarea "**********" at bounding box center [207, 149] width 389 height 78
click at [33, 114] on textarea "**********" at bounding box center [207, 149] width 389 height 78
click at [40, 112] on textarea "**********" at bounding box center [207, 149] width 389 height 78
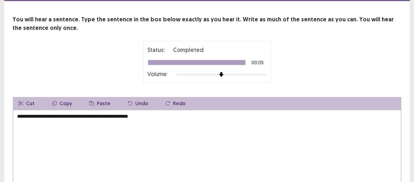
click at [40, 112] on textarea "**********" at bounding box center [207, 149] width 389 height 78
click at [62, 113] on textarea "**********" at bounding box center [207, 149] width 389 height 78
click at [70, 114] on textarea "**********" at bounding box center [207, 149] width 389 height 78
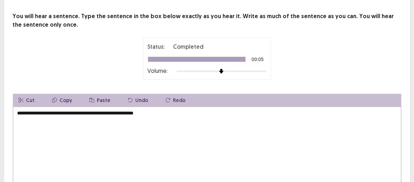
click at [59, 111] on textarea "**********" at bounding box center [207, 146] width 389 height 78
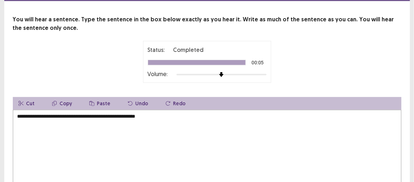
click at [62, 114] on textarea "**********" at bounding box center [207, 149] width 389 height 78
type textarea "**********"
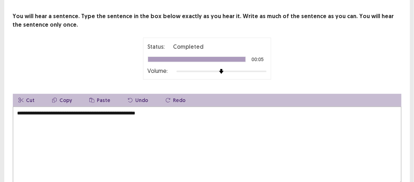
click at [97, 60] on div "Status: Completed 00:05 Volume:" at bounding box center [207, 59] width 389 height 42
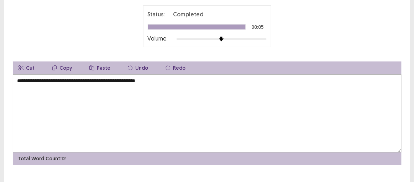
drag, startPoint x: 136, startPoint y: 81, endPoint x: 166, endPoint y: 88, distance: 31.2
click at [136, 81] on textarea "**********" at bounding box center [207, 113] width 389 height 78
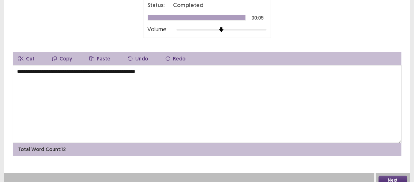
scroll to position [79, 0]
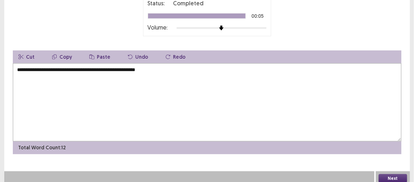
click at [397, 175] on button "Next" at bounding box center [393, 179] width 29 height 9
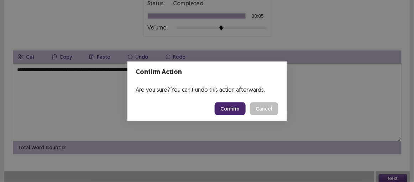
click at [236, 107] on button "Confirm" at bounding box center [230, 109] width 31 height 13
